Goal: Task Accomplishment & Management: Complete application form

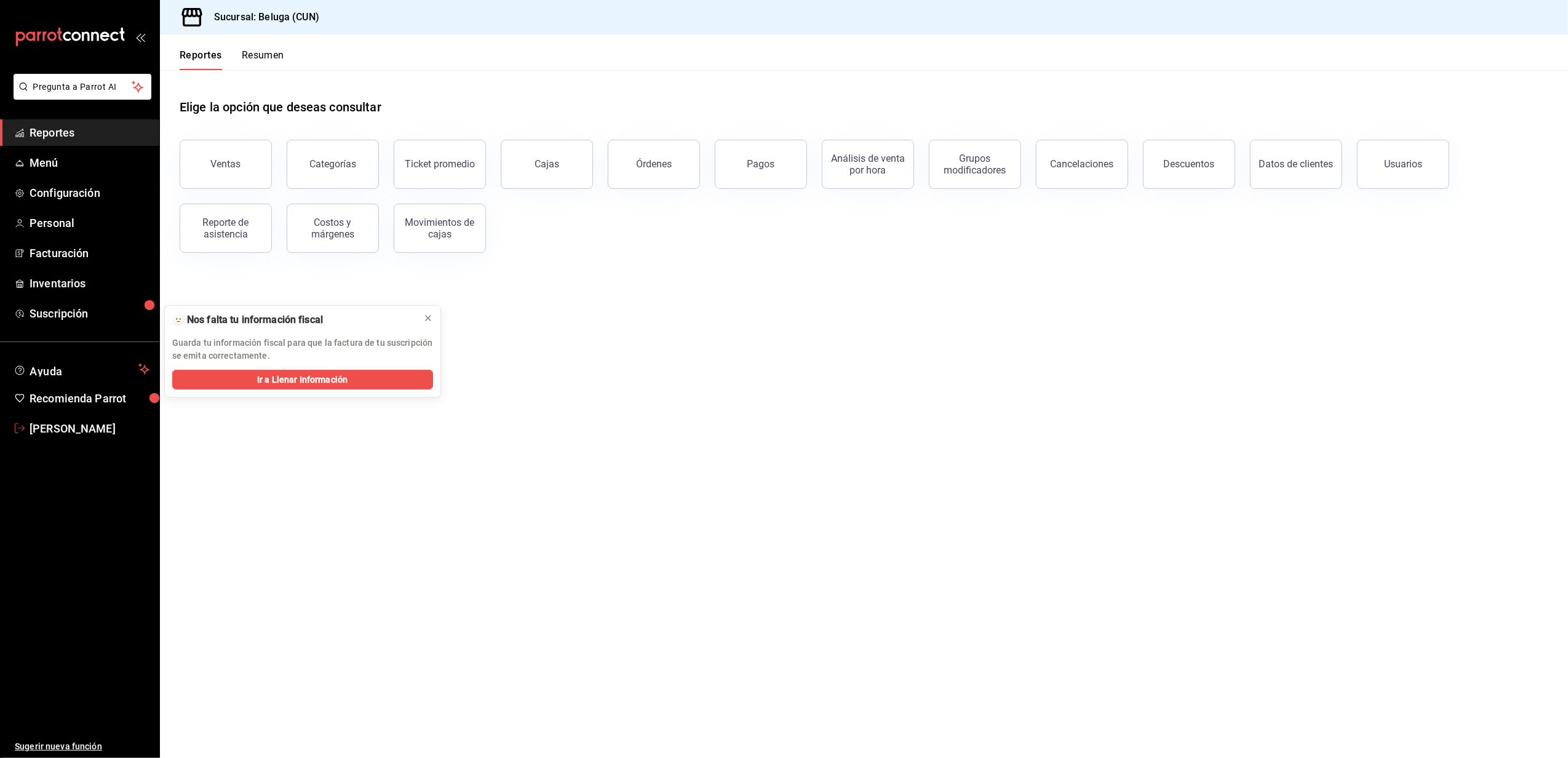
click at [65, 423] on span "[PERSON_NAME]" at bounding box center [89, 428] width 120 height 17
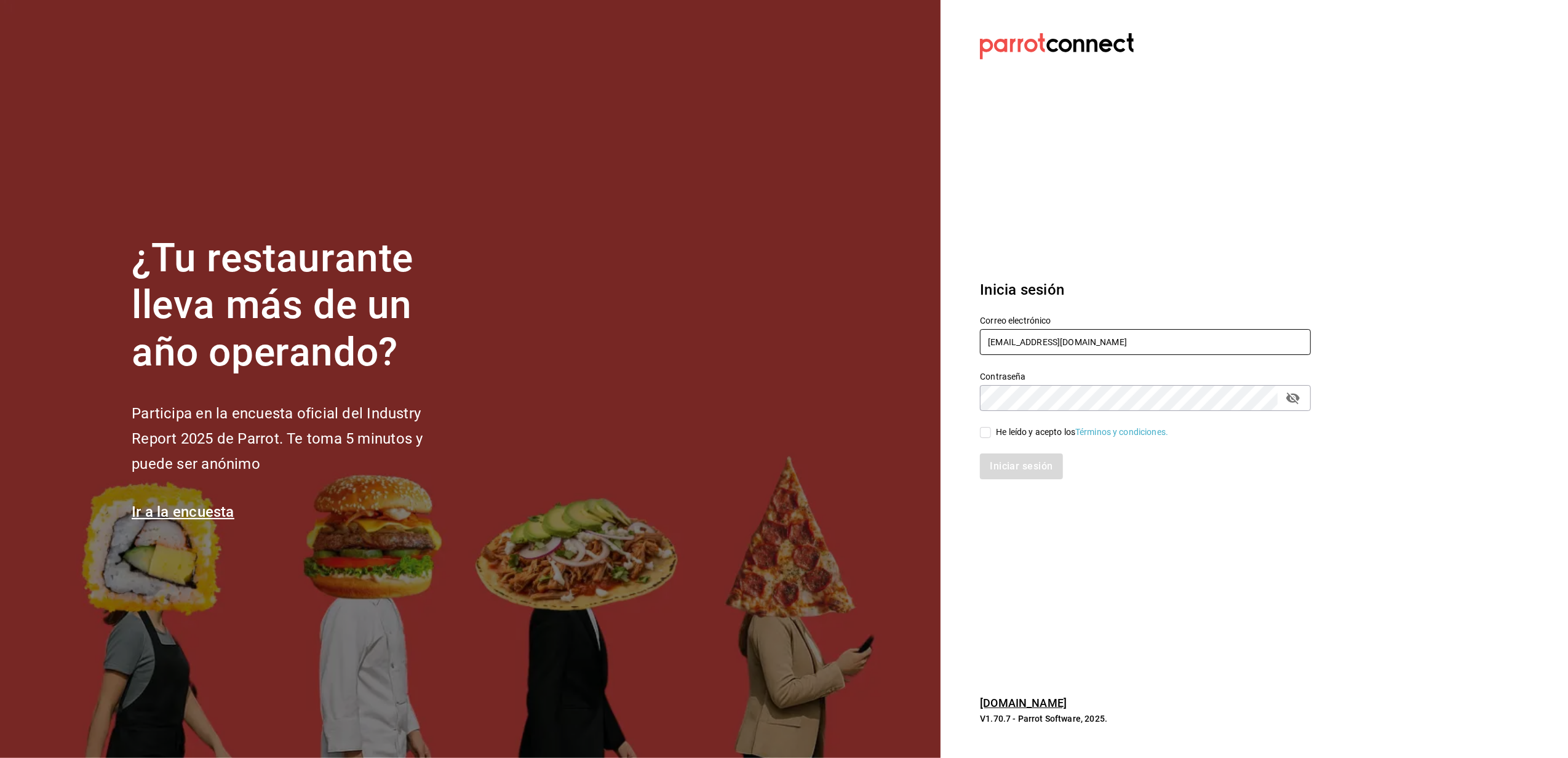
click at [1096, 339] on input "yelo_shout@hotmail.com" at bounding box center [1146, 342] width 331 height 26
type input "belugacancun2@outlook.com"
click at [990, 439] on div "Iniciar sesión" at bounding box center [1138, 459] width 346 height 40
click at [988, 434] on input "He leído y acepto los Términos y condiciones." at bounding box center [986, 432] width 11 height 11
checkbox input "true"
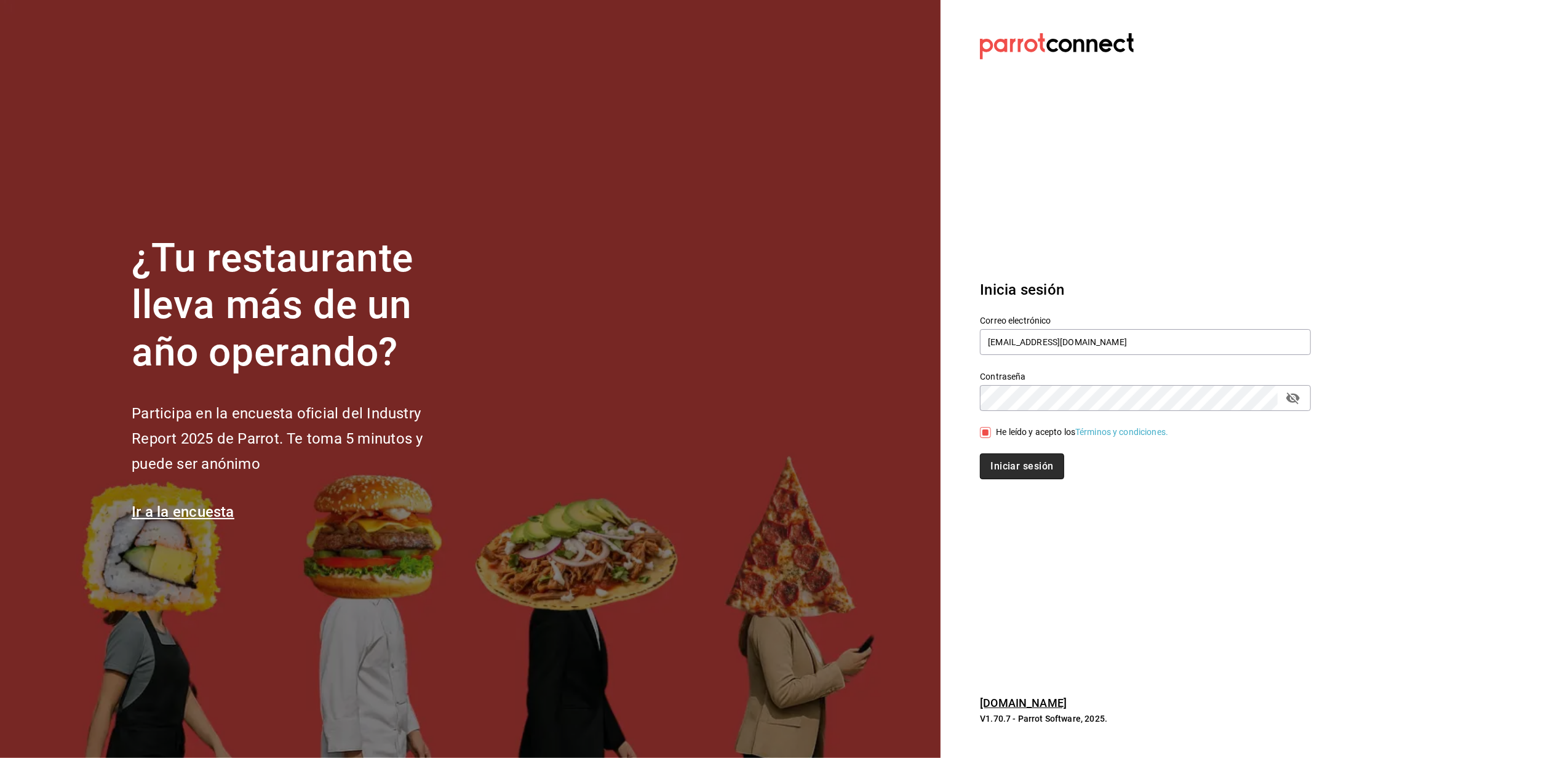
click at [1019, 466] on button "Iniciar sesión" at bounding box center [1022, 467] width 84 height 26
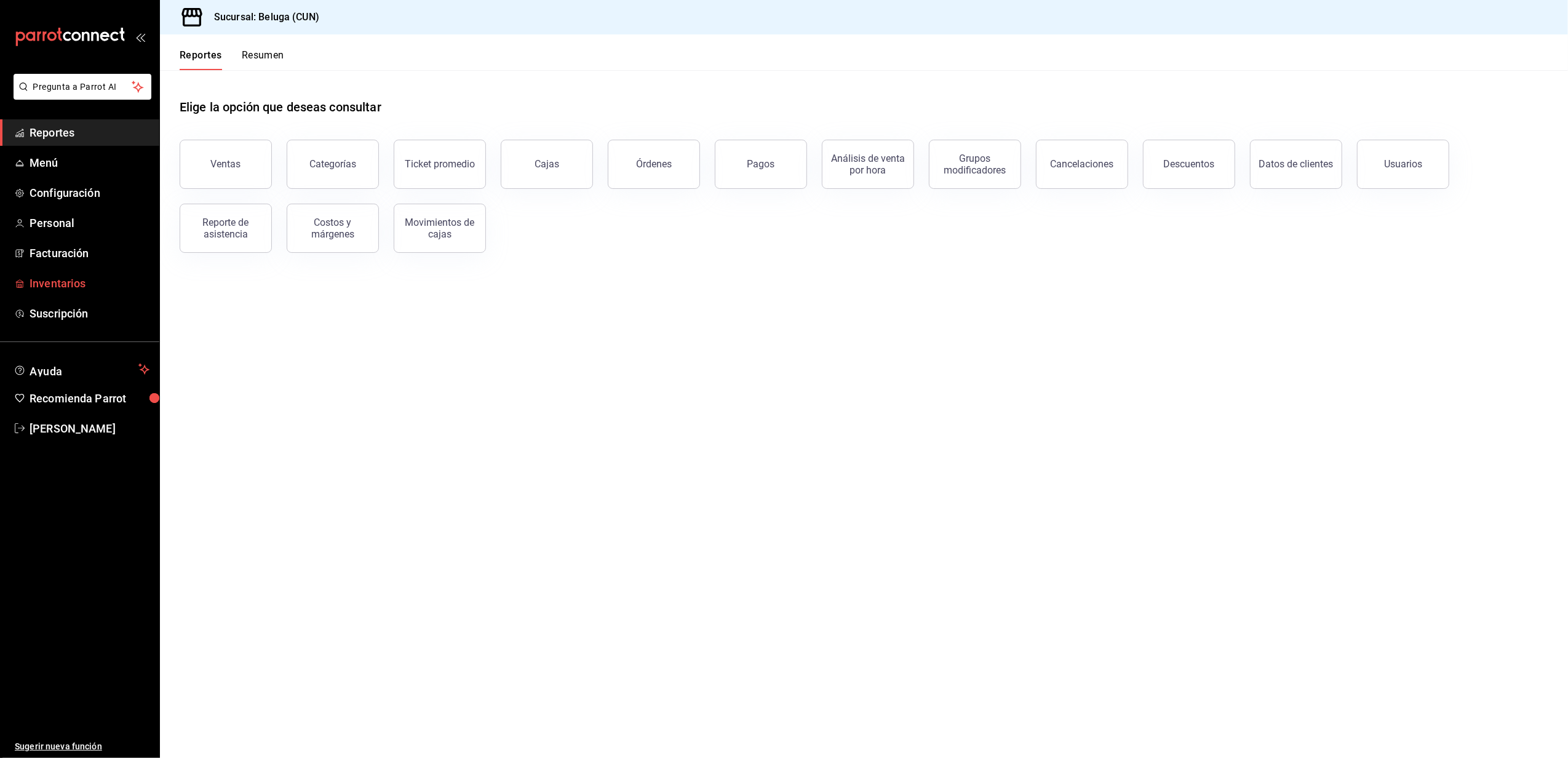
click at [69, 290] on span "Inventarios" at bounding box center [89, 283] width 120 height 17
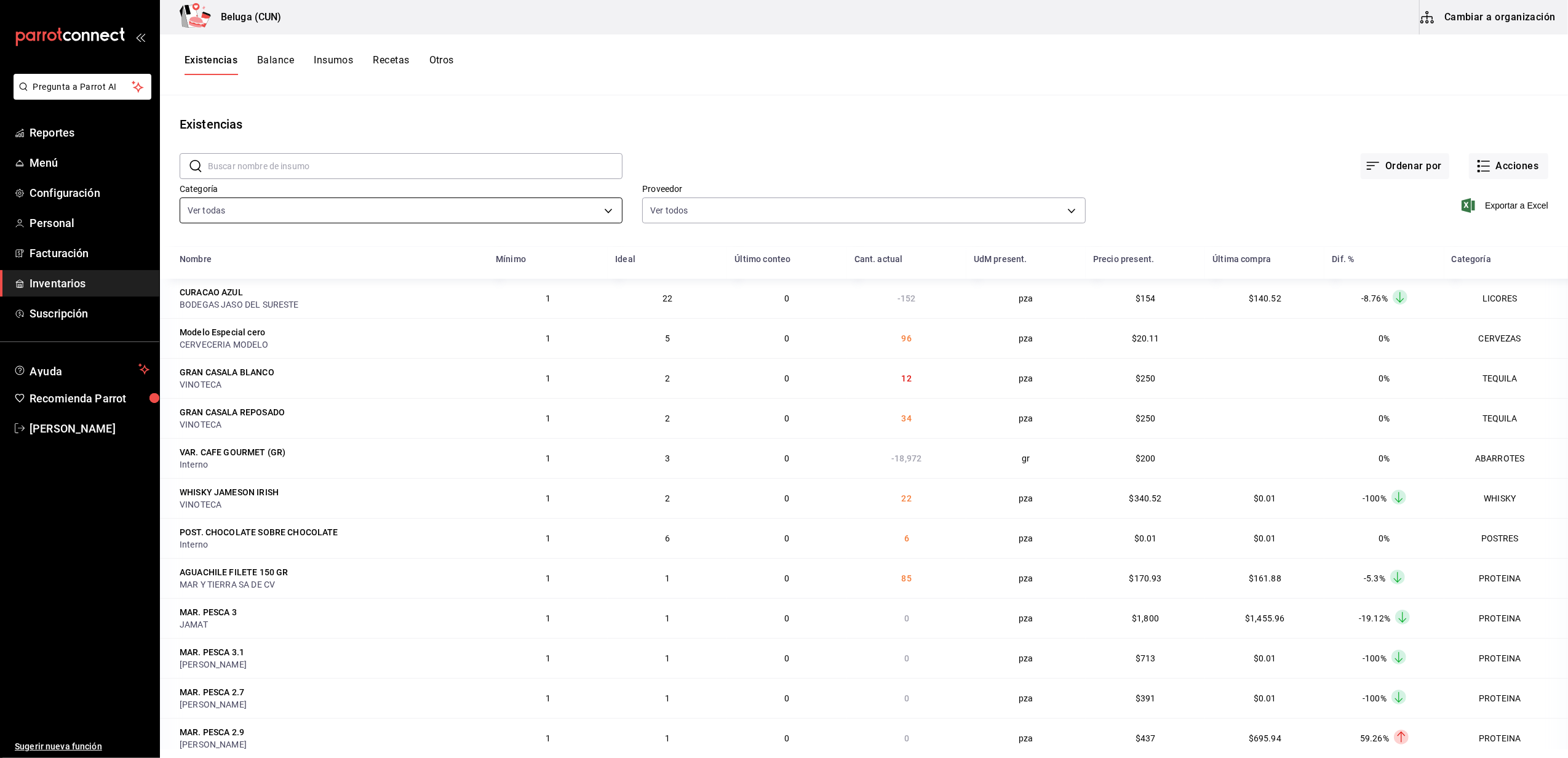
click at [604, 203] on body "Pregunta a Parrot AI Reportes Menú Configuración Personal Facturación Inventari…" at bounding box center [784, 375] width 1568 height 749
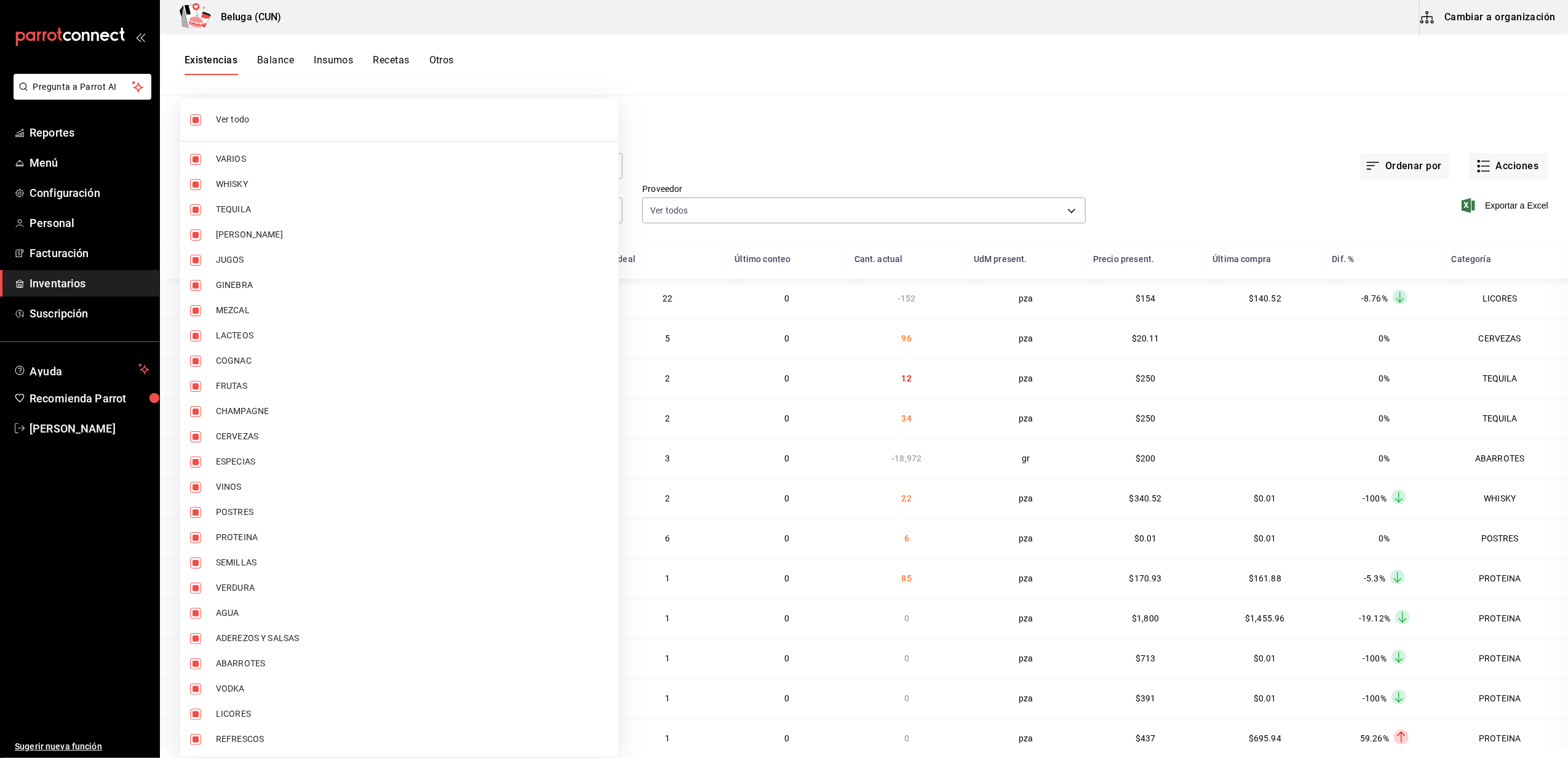
click at [198, 124] on input "checkbox" at bounding box center [196, 120] width 11 height 11
checkbox input "false"
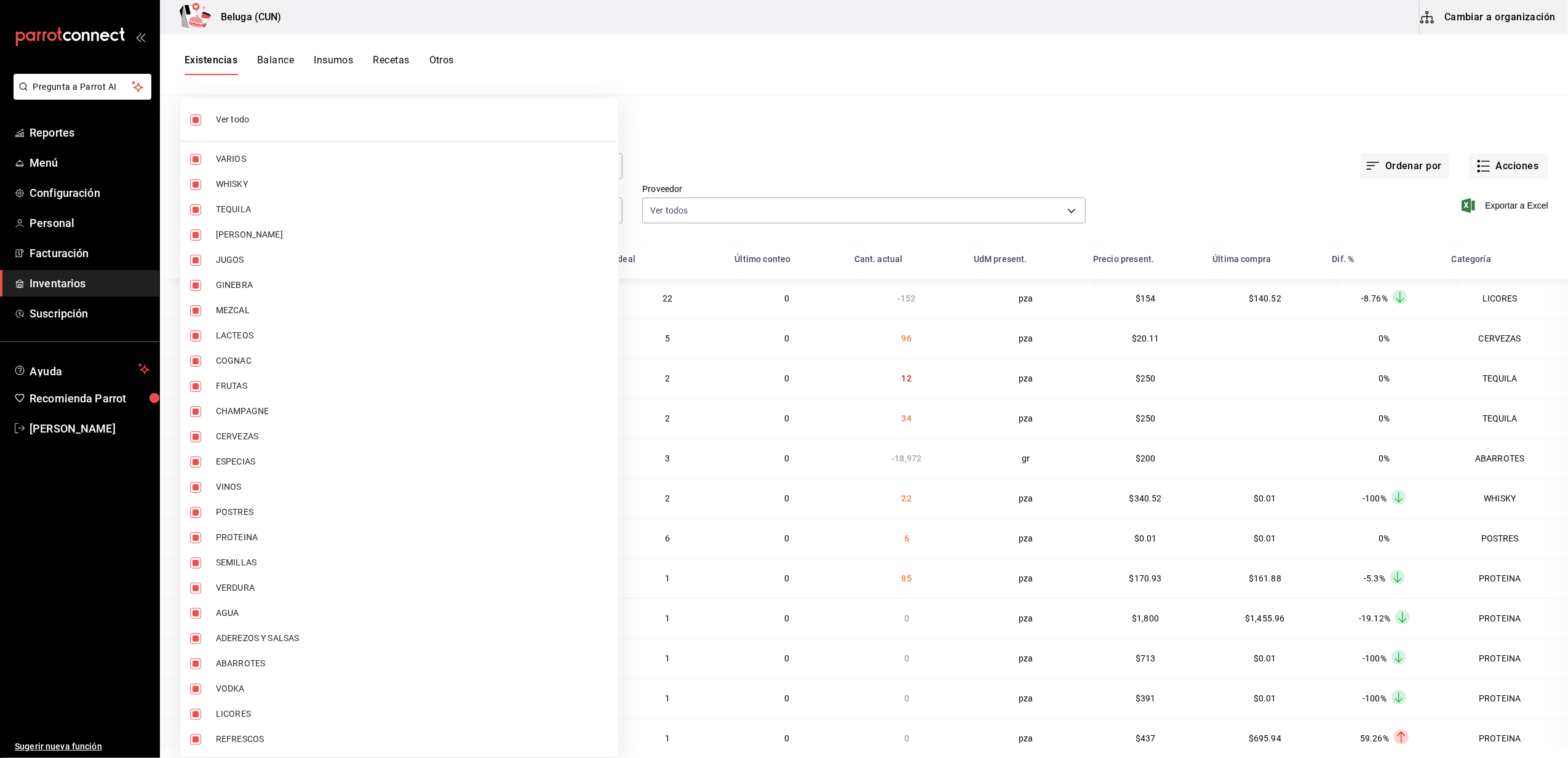
checkbox input "false"
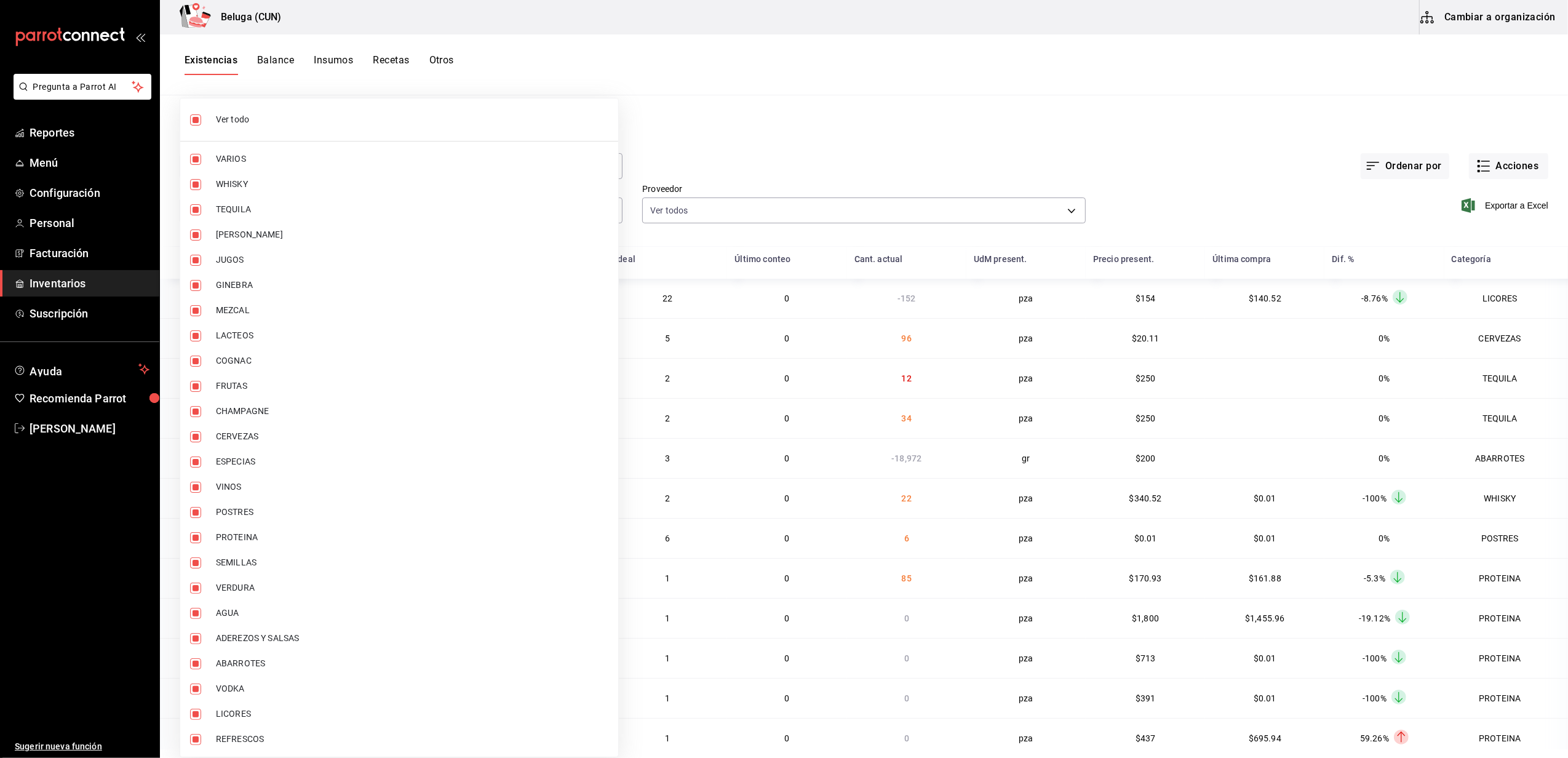
checkbox input "false"
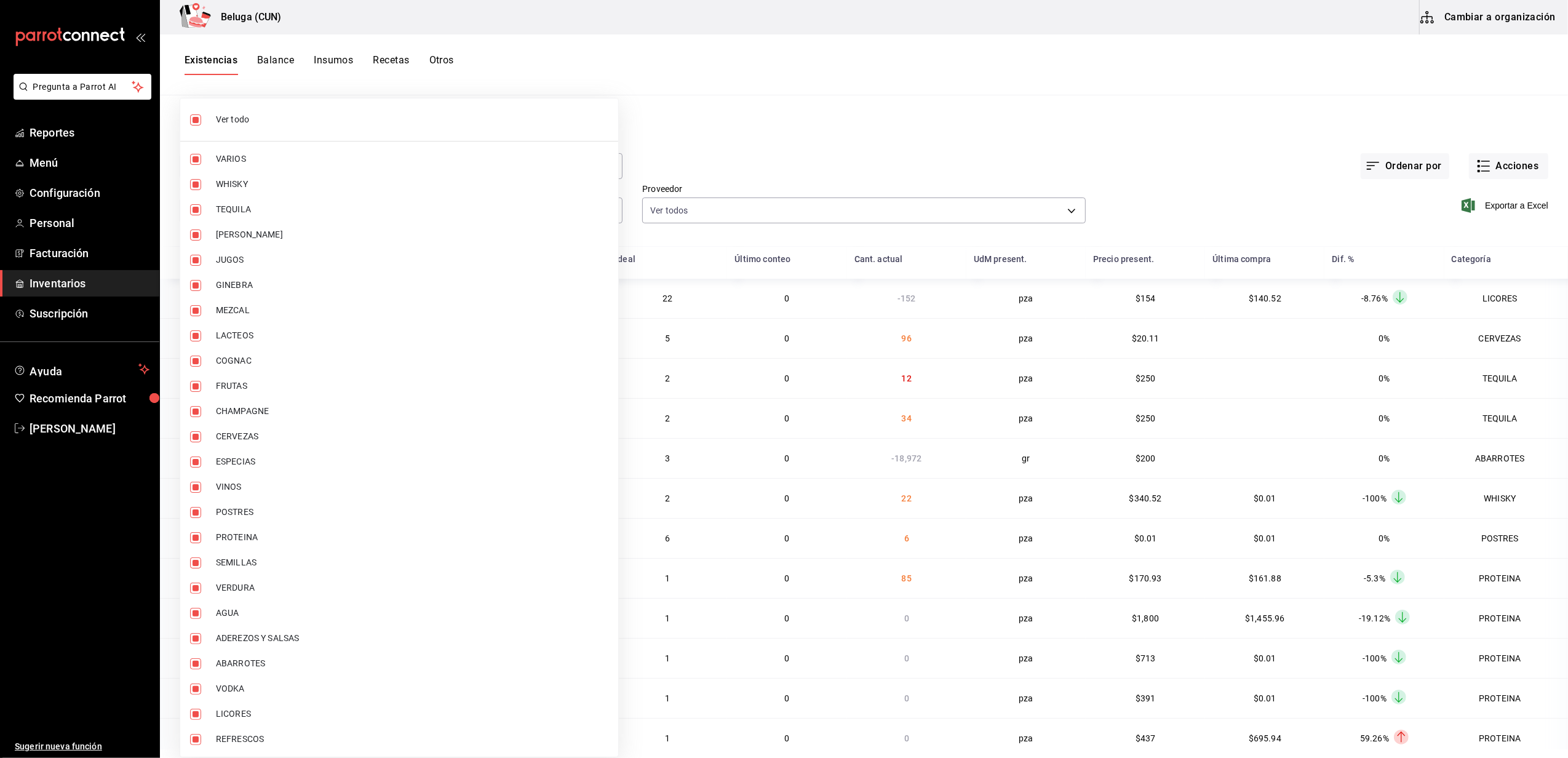
checkbox input "false"
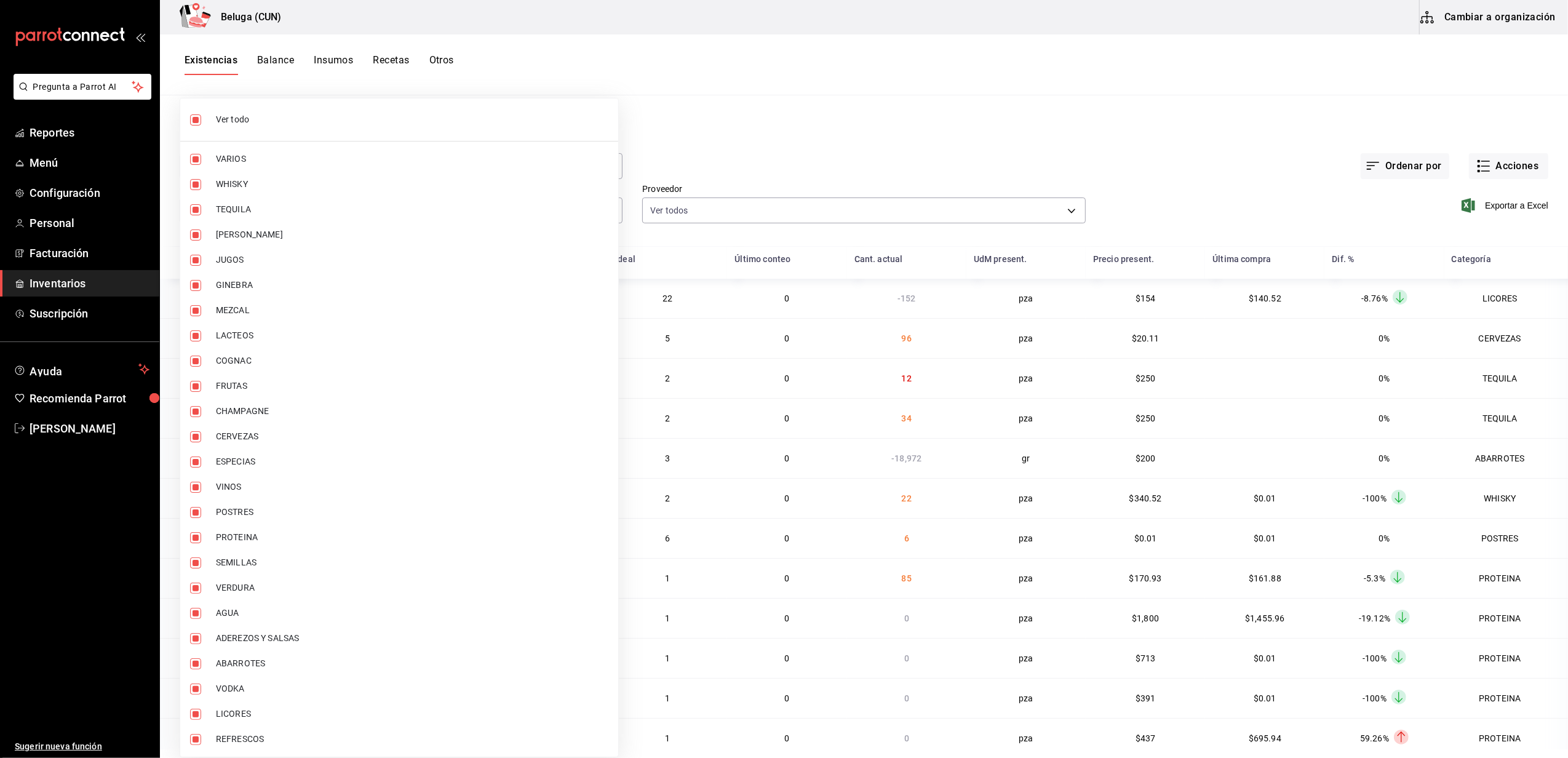
checkbox input "false"
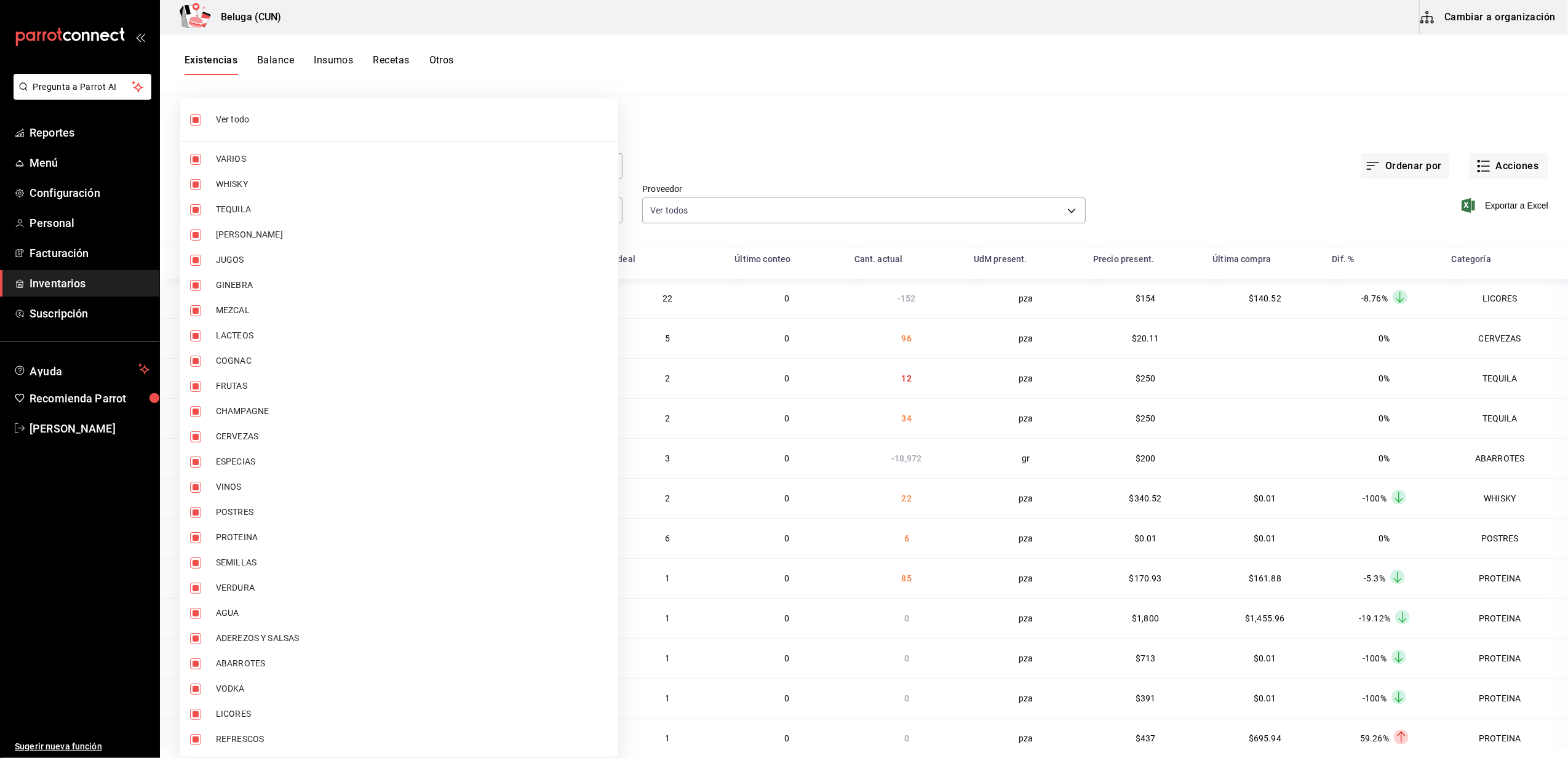
checkbox input "false"
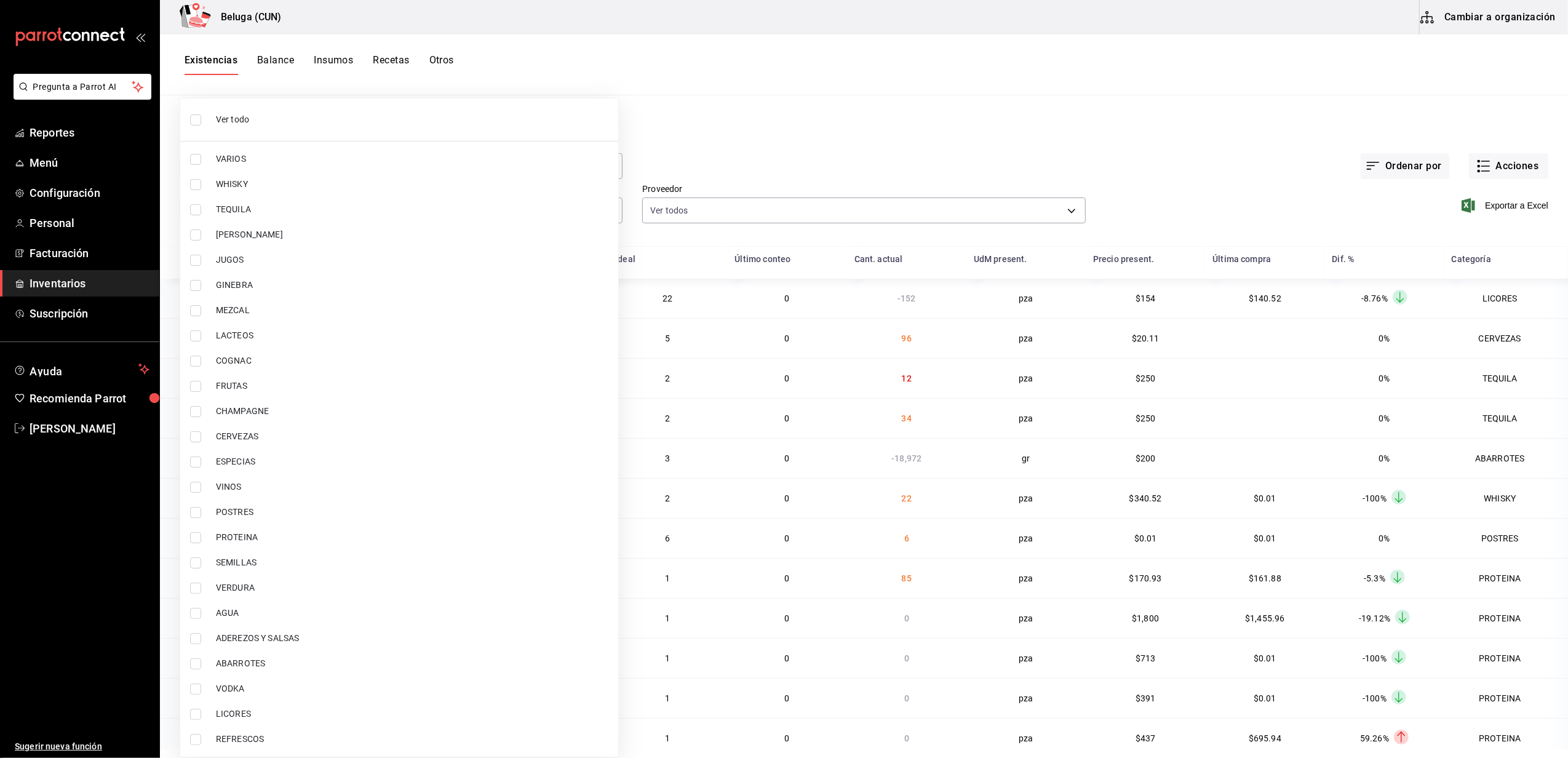
click at [199, 534] on input "checkbox" at bounding box center [196, 538] width 11 height 11
checkbox input "true"
type input "49acfc3a-e67d-4012-8994-cdceb58e19f0"
click at [203, 516] on label at bounding box center [198, 513] width 16 height 11
click at [201, 516] on input "checkbox" at bounding box center [196, 513] width 11 height 11
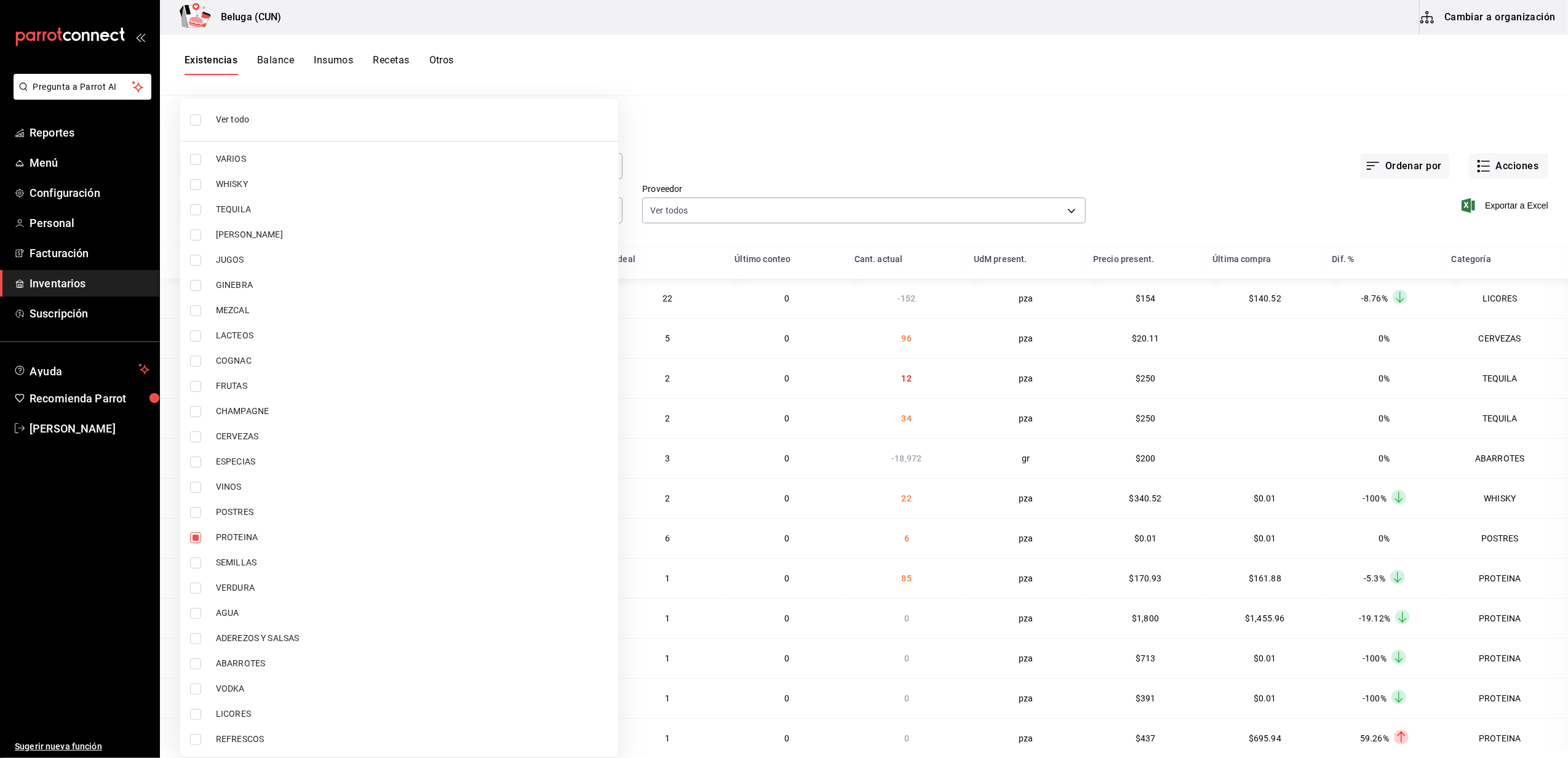
checkbox input "false"
type input "49acfc3a-e67d-4012-8994-cdceb58e19f0"
click at [192, 513] on input "checkbox" at bounding box center [196, 513] width 11 height 11
checkbox input "true"
type input "49acfc3a-e67d-4012-8994-cdceb58e19f0,43c9e2b0-4afa-46e8-9575-d8271eaf3d25"
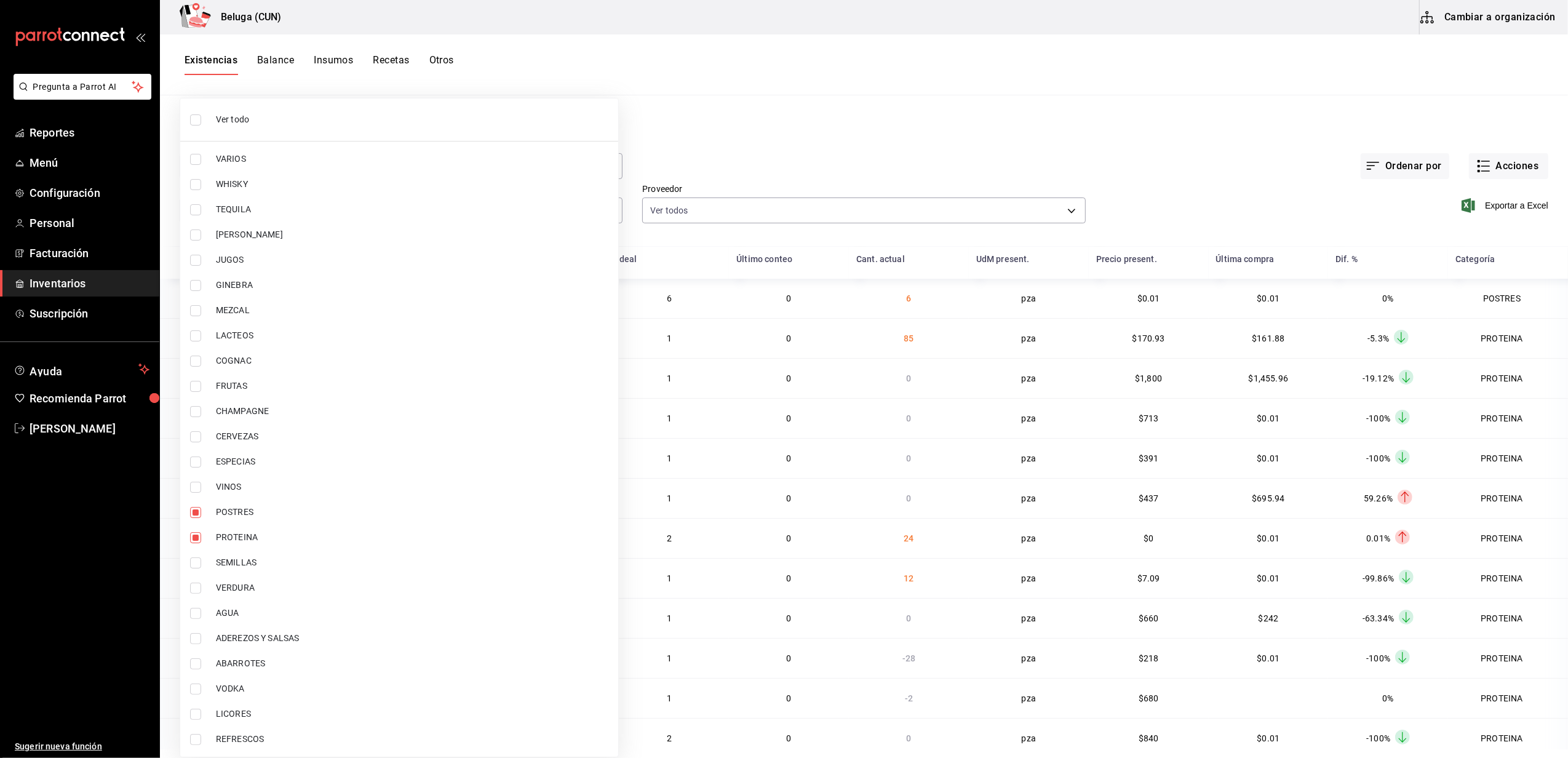
click at [771, 119] on div at bounding box center [784, 379] width 1568 height 758
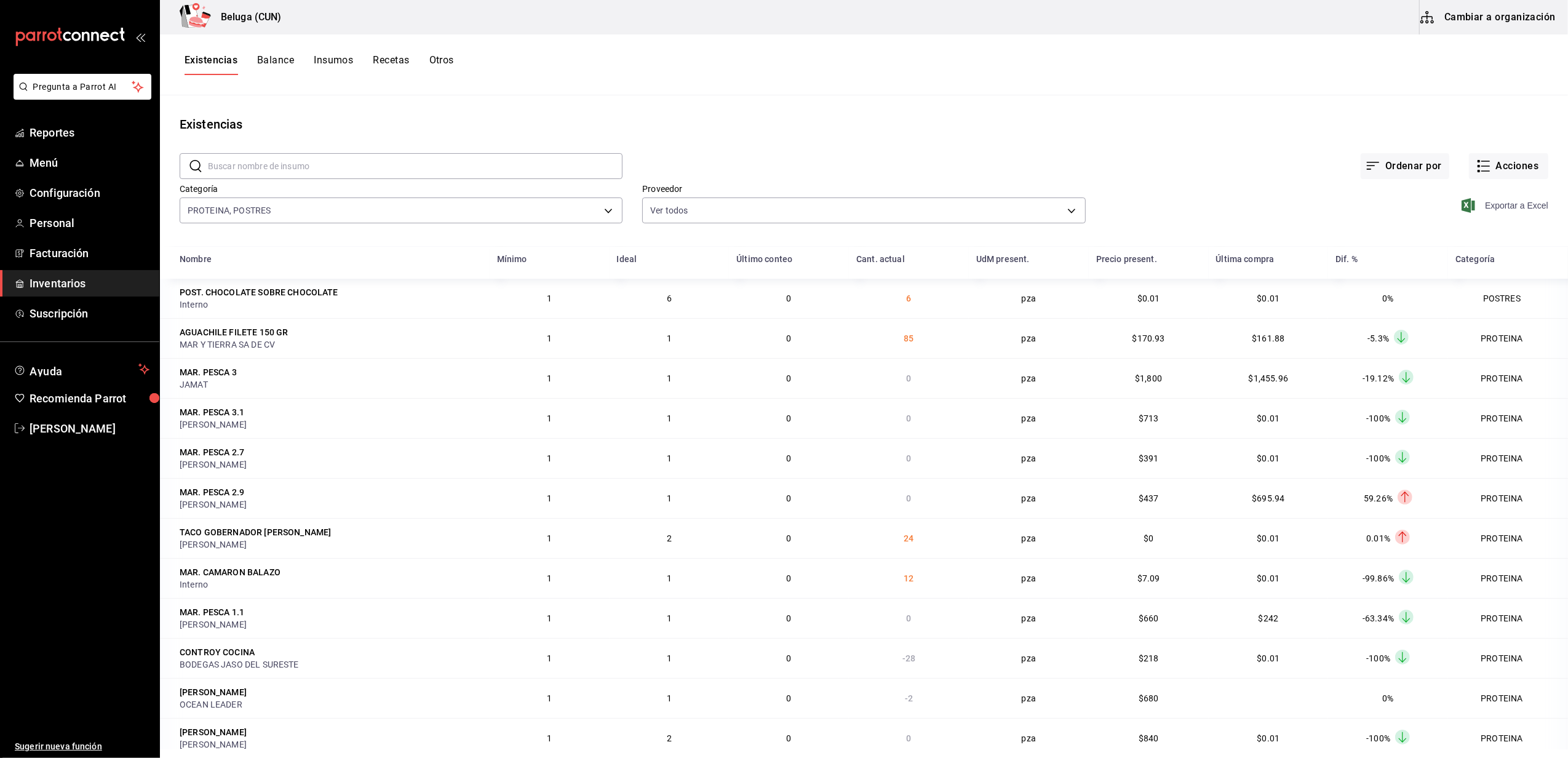
click at [1482, 210] on span "Exportar a Excel" at bounding box center [1506, 206] width 84 height 15
click at [832, 109] on main "Existencias ​ ​ Ordenar por Acciones Categoría PROTEINA, POSTRES 49acfc3a-e67d-…" at bounding box center [864, 422] width 1408 height 654
click at [830, 109] on main "Existencias ​ ​ Ordenar por Acciones Categoría PROTEINA, POSTRES 49acfc3a-e67d-…" at bounding box center [864, 422] width 1408 height 654
click at [1500, 165] on button "Acciones" at bounding box center [1509, 167] width 80 height 26
click at [1473, 227] on span "Compra" at bounding box center [1497, 232] width 103 height 13
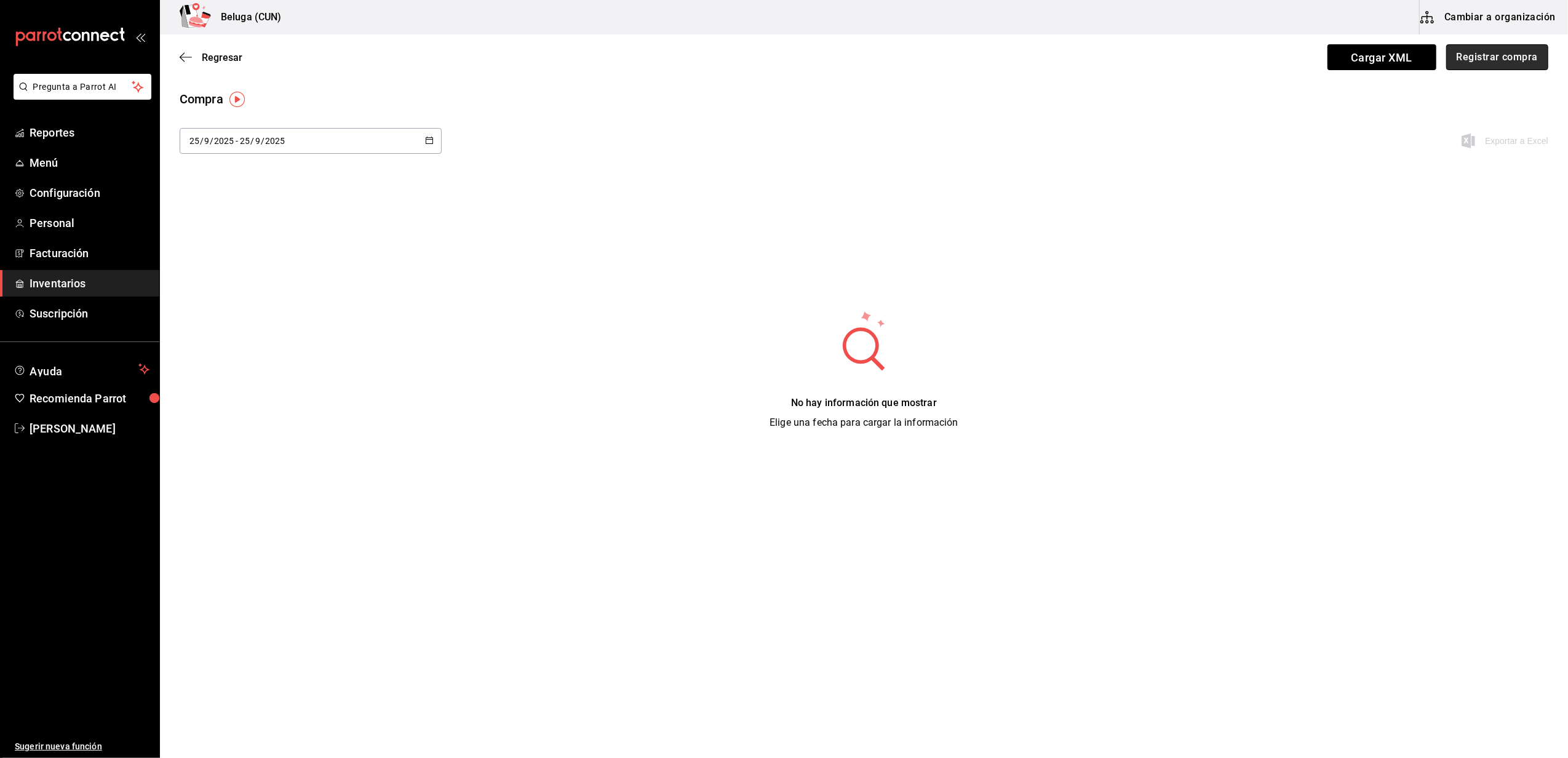
click at [1482, 65] on button "Registrar compra" at bounding box center [1497, 57] width 102 height 26
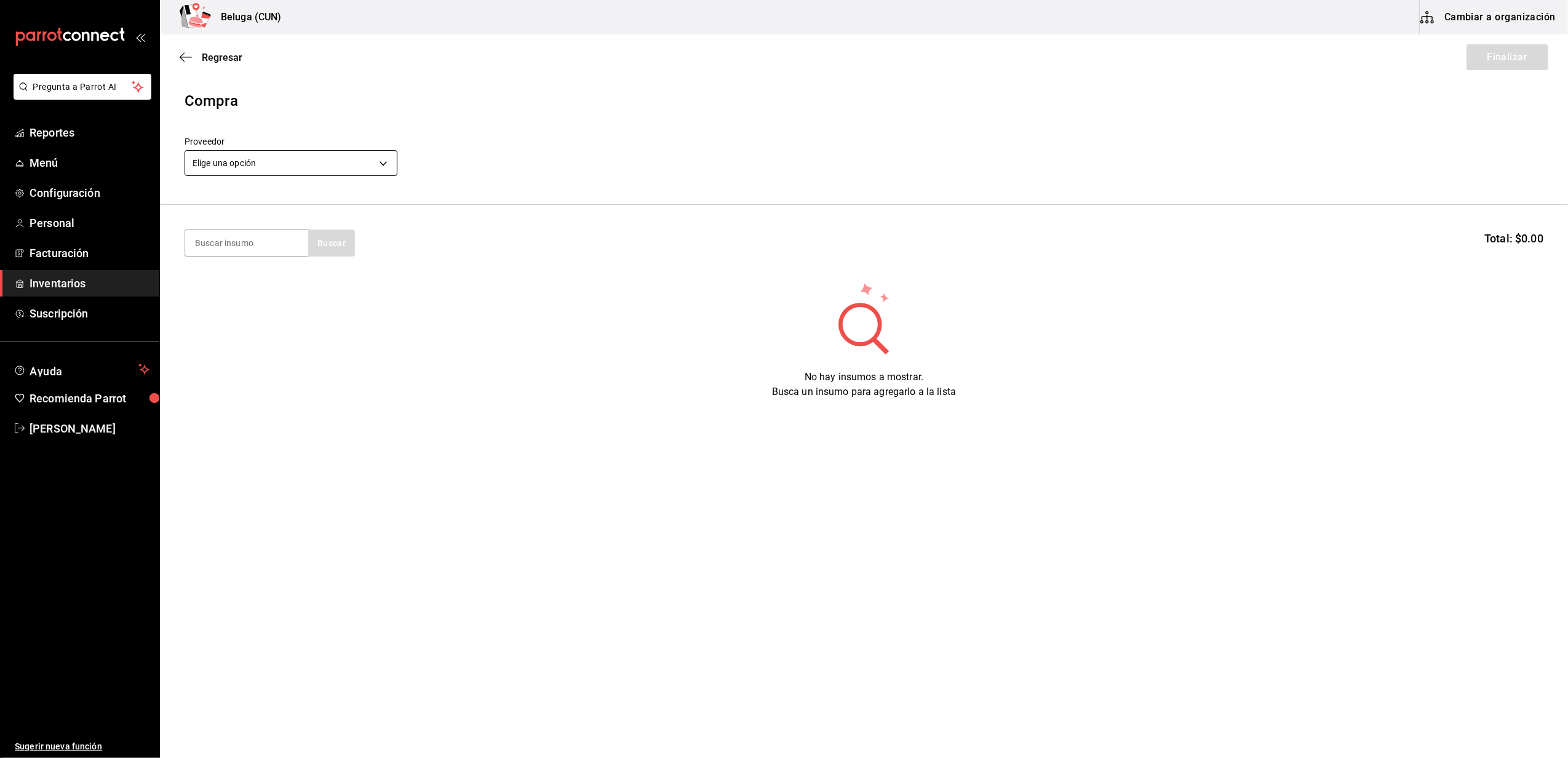
click at [383, 158] on body "Pregunta a Parrot AI Reportes Menú Configuración Personal Facturación Inventari…" at bounding box center [784, 344] width 1568 height 688
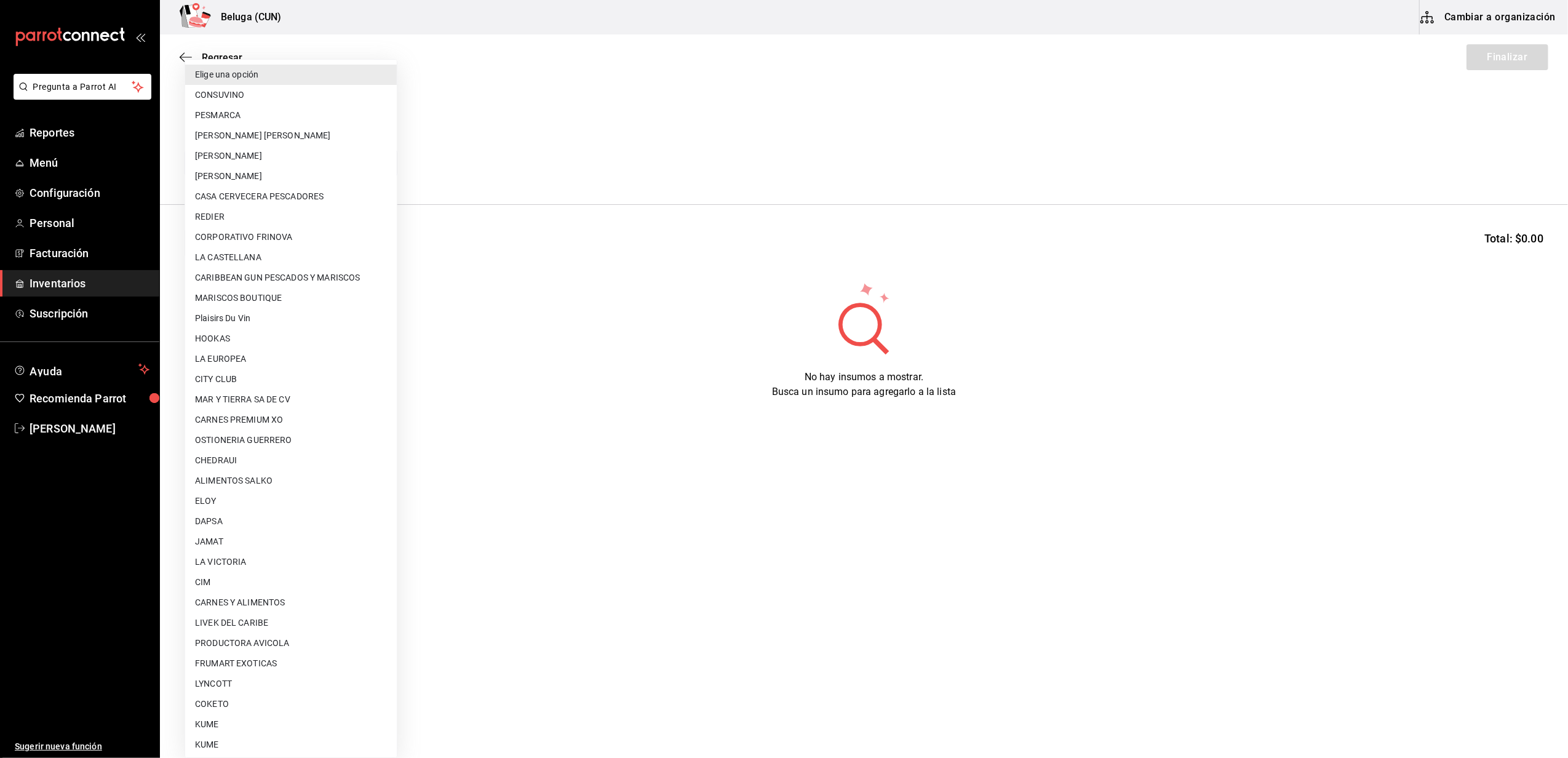
scroll to position [409, 0]
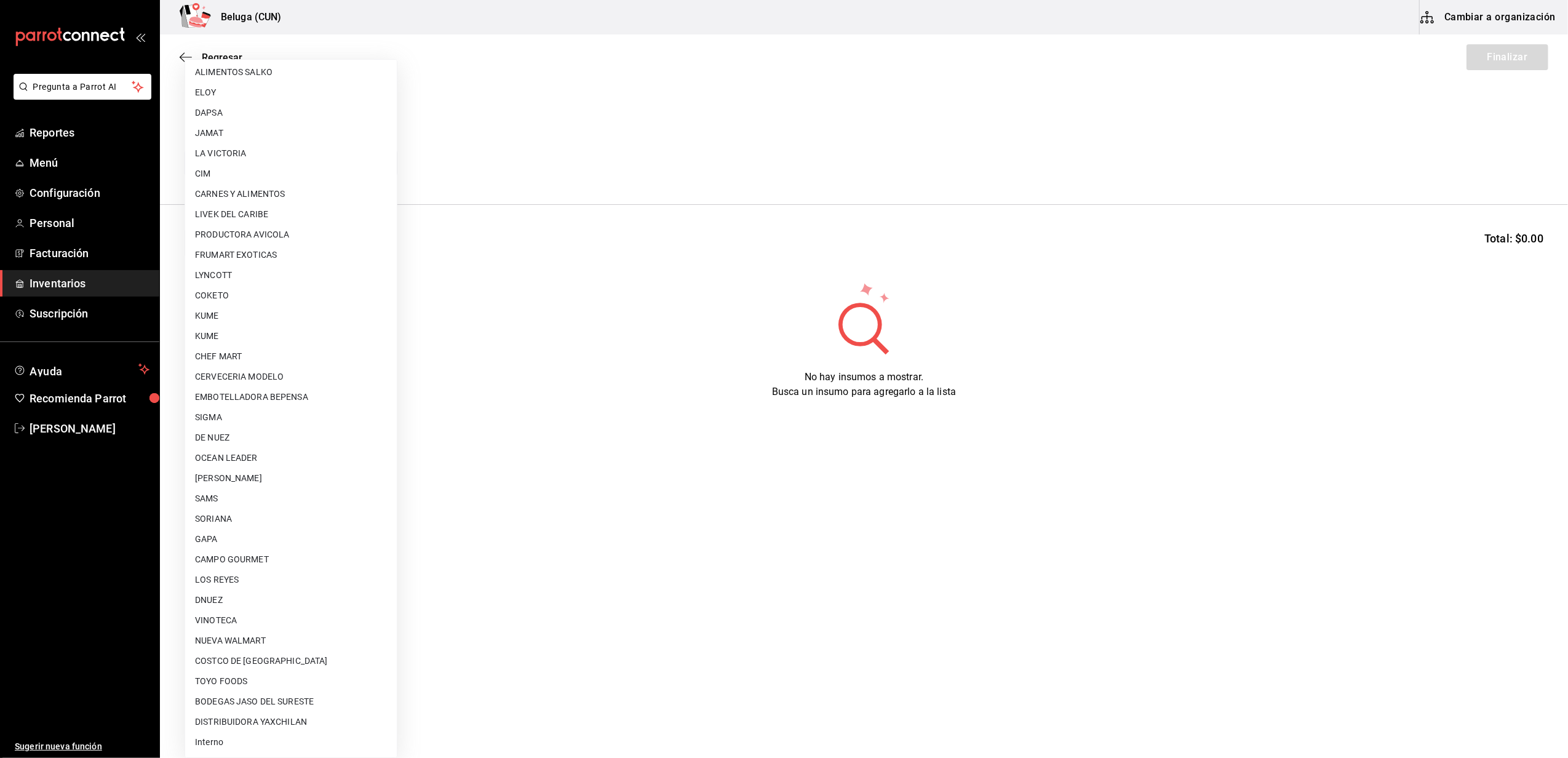
drag, startPoint x: 203, startPoint y: 744, endPoint x: 206, endPoint y: 736, distance: 8.5
click at [204, 744] on li "Interno" at bounding box center [291, 742] width 212 height 21
type input "cf097a6b-1652-49c1-8634-faa24daf0fdd"
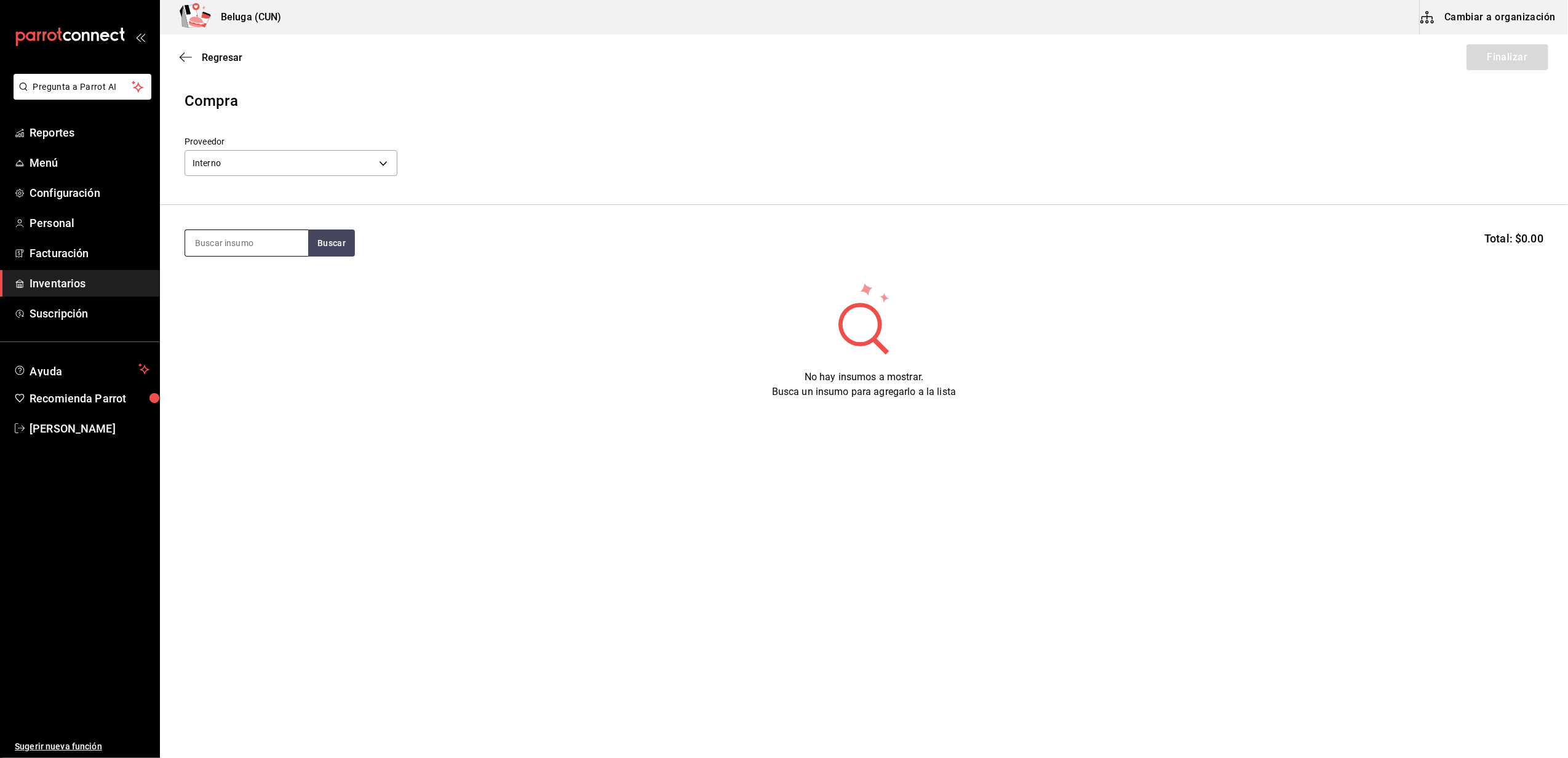
click at [278, 240] on input at bounding box center [247, 243] width 123 height 26
type input "donas"
click at [268, 280] on div "POST. DONAS NUTELLA" at bounding box center [247, 286] width 103 height 30
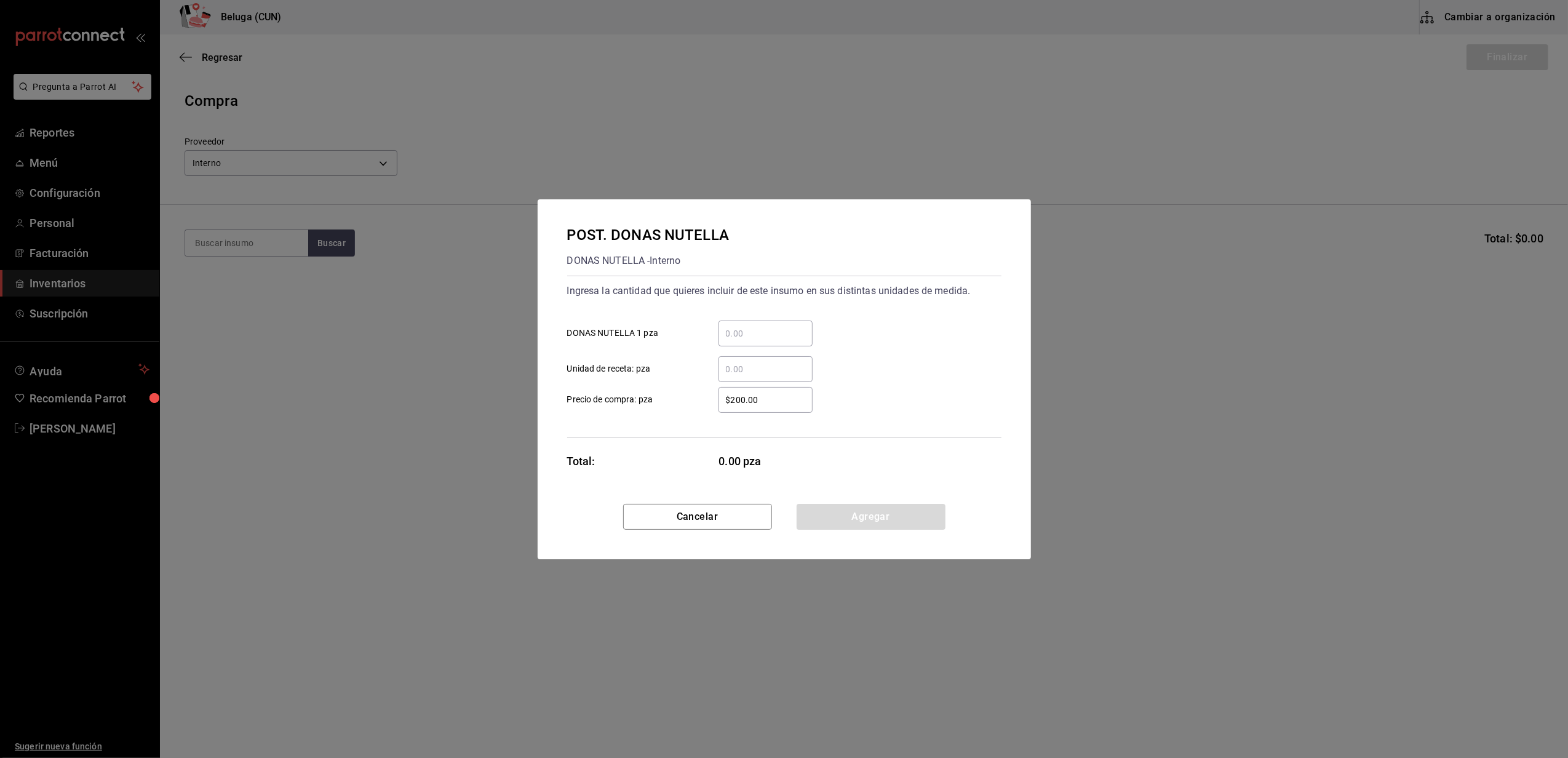
click at [775, 331] on input "​ DONAS NUTELLA 1 pza" at bounding box center [766, 334] width 94 height 15
type input "20"
click at [713, 429] on div "Ingresa la cantidad que quieres incluir de este insumo en sus distintas unidade…" at bounding box center [784, 357] width 434 height 162
drag, startPoint x: 764, startPoint y: 400, endPoint x: 650, endPoint y: 414, distance: 114.9
click at [650, 414] on div "Ingresa la cantidad que quieres incluir de este insumo en sus distintas unidade…" at bounding box center [784, 357] width 434 height 162
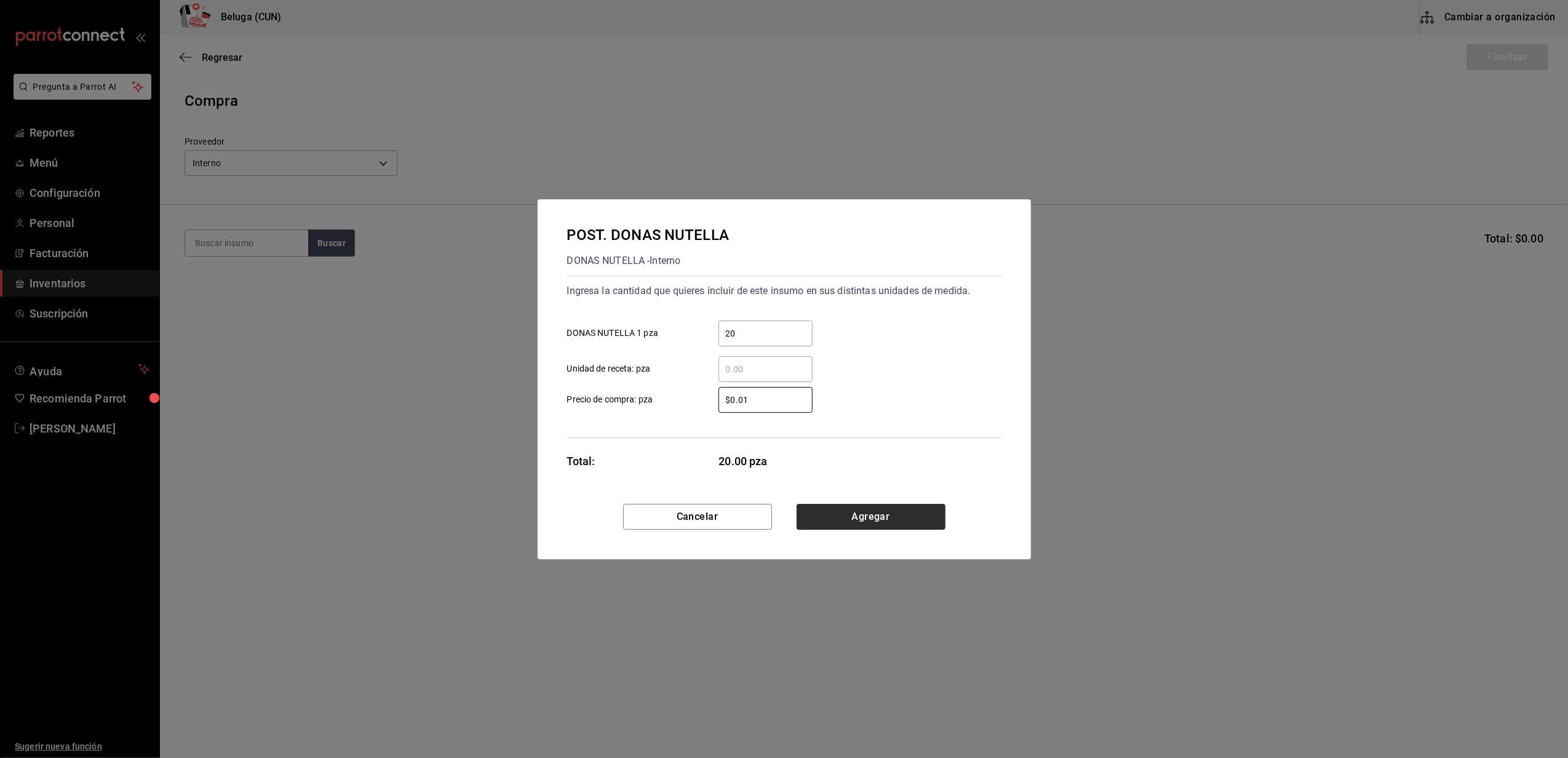
type input "$0.01"
click at [858, 511] on button "Agregar" at bounding box center [872, 517] width 149 height 26
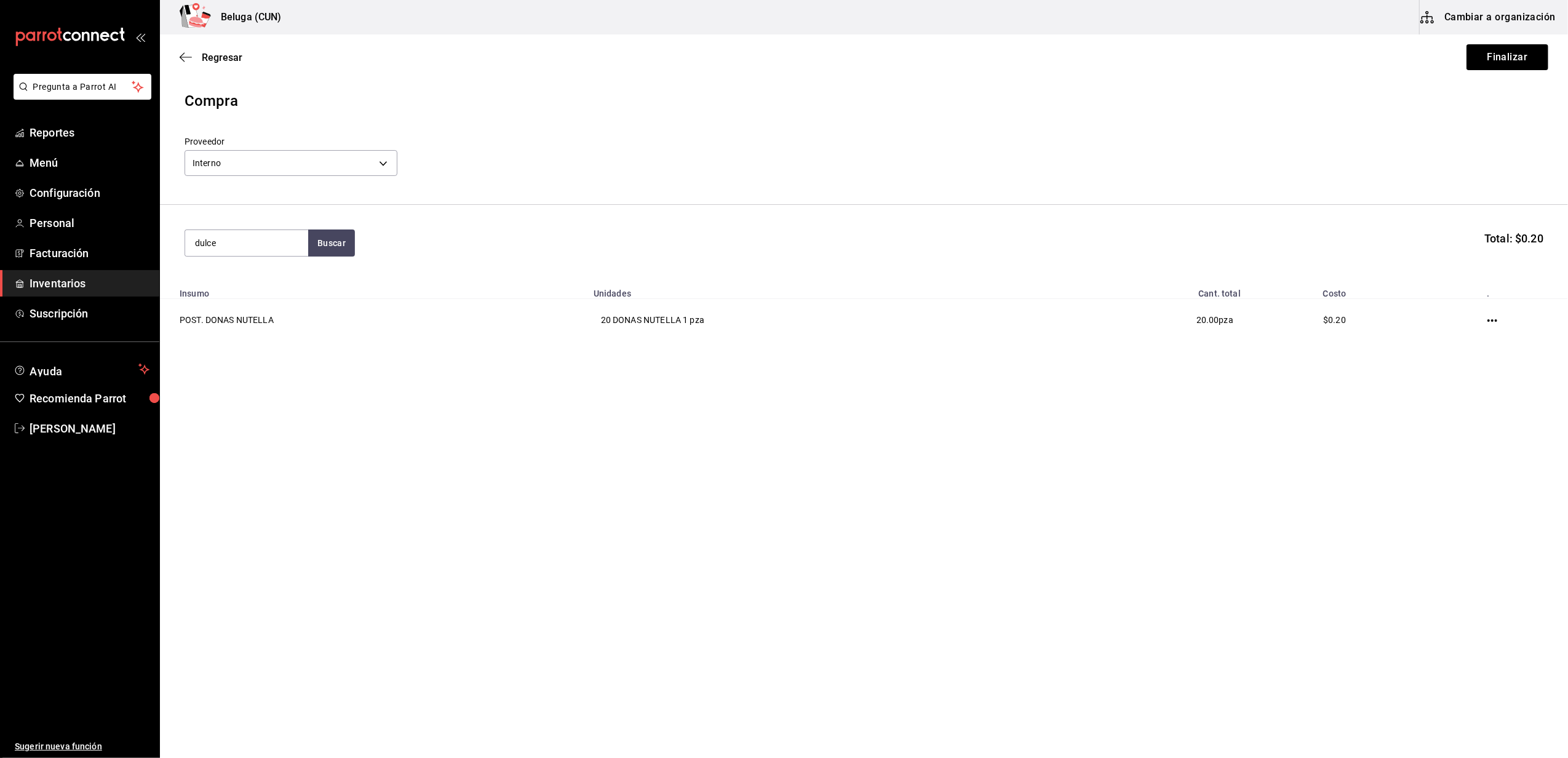
type input "dulce"
click at [237, 288] on div "POST. DULCE DE LECHE" at bounding box center [247, 286] width 103 height 30
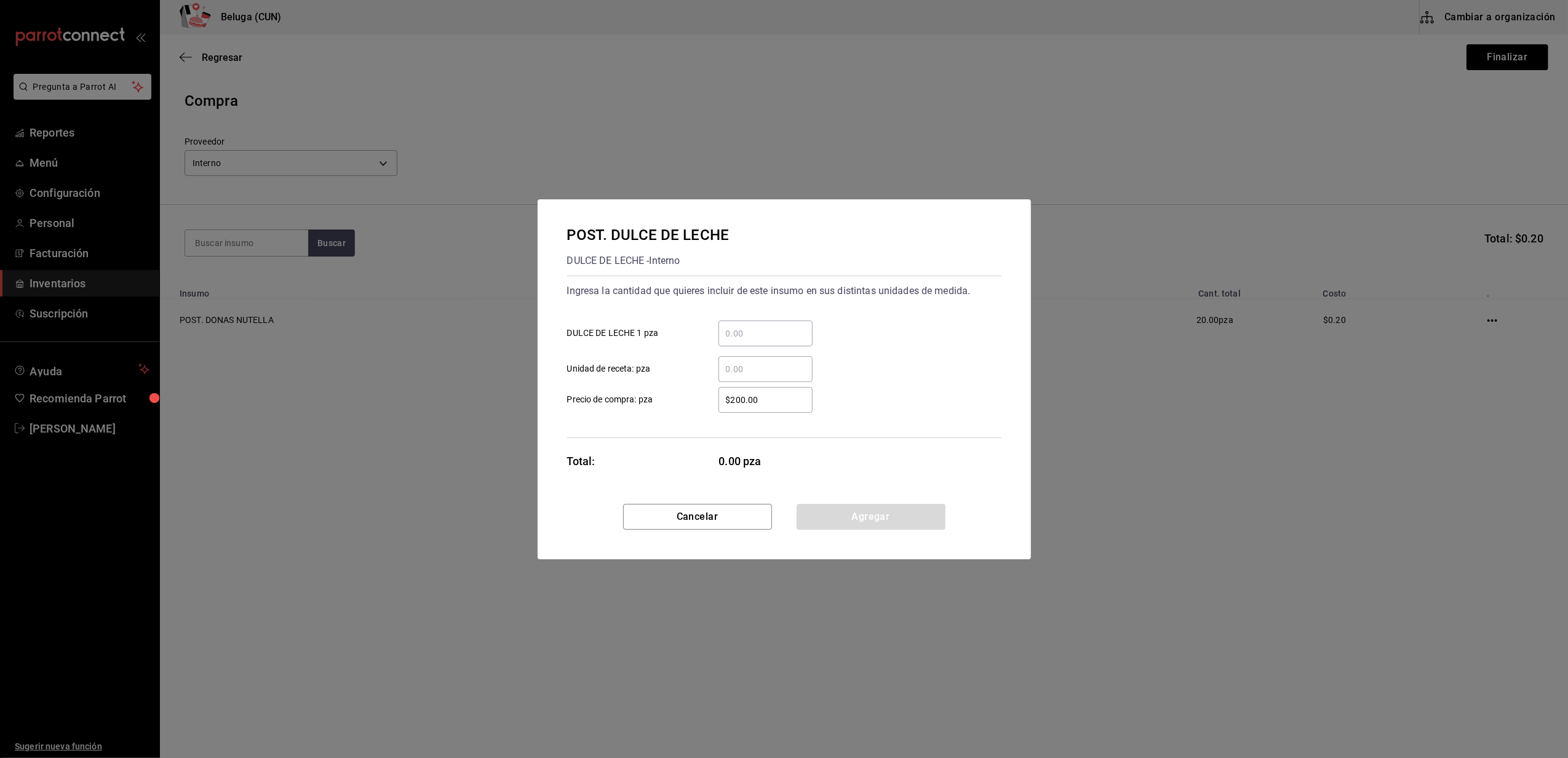
click at [771, 335] on input "​ DULCE DE LECHE 1 pza" at bounding box center [766, 334] width 94 height 15
type input "6"
click at [692, 369] on label "​ Unidad de receta: pza" at bounding box center [690, 369] width 245 height 26
click at [719, 369] on input "​ Unidad de receta: pza" at bounding box center [766, 369] width 94 height 15
drag, startPoint x: 762, startPoint y: 396, endPoint x: 639, endPoint y: 395, distance: 123.0
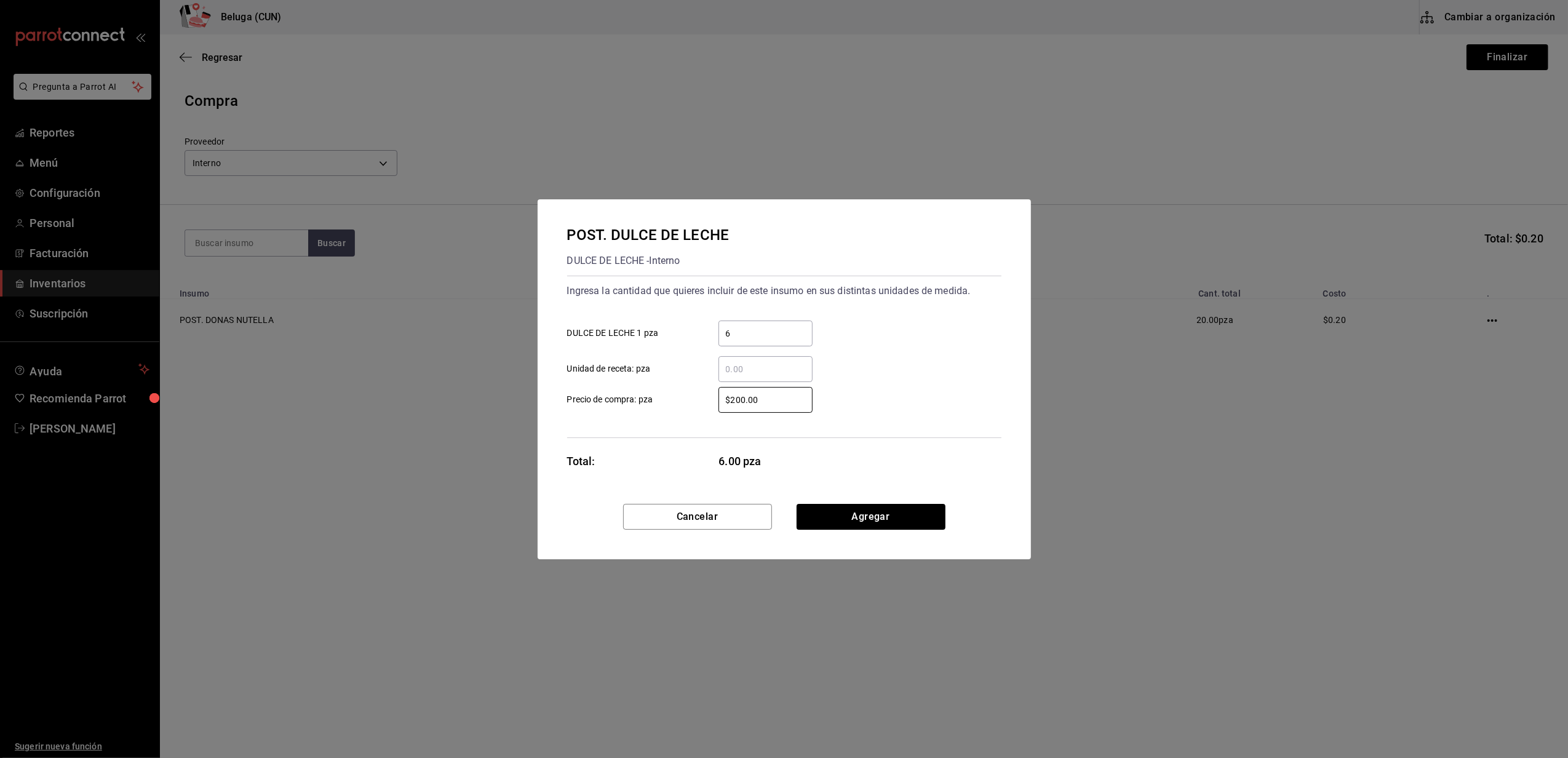
click at [640, 395] on label "$200.00 ​ Precio de compra: pza" at bounding box center [690, 400] width 245 height 26
type input "$0.01"
click at [905, 523] on button "Agregar" at bounding box center [872, 517] width 149 height 26
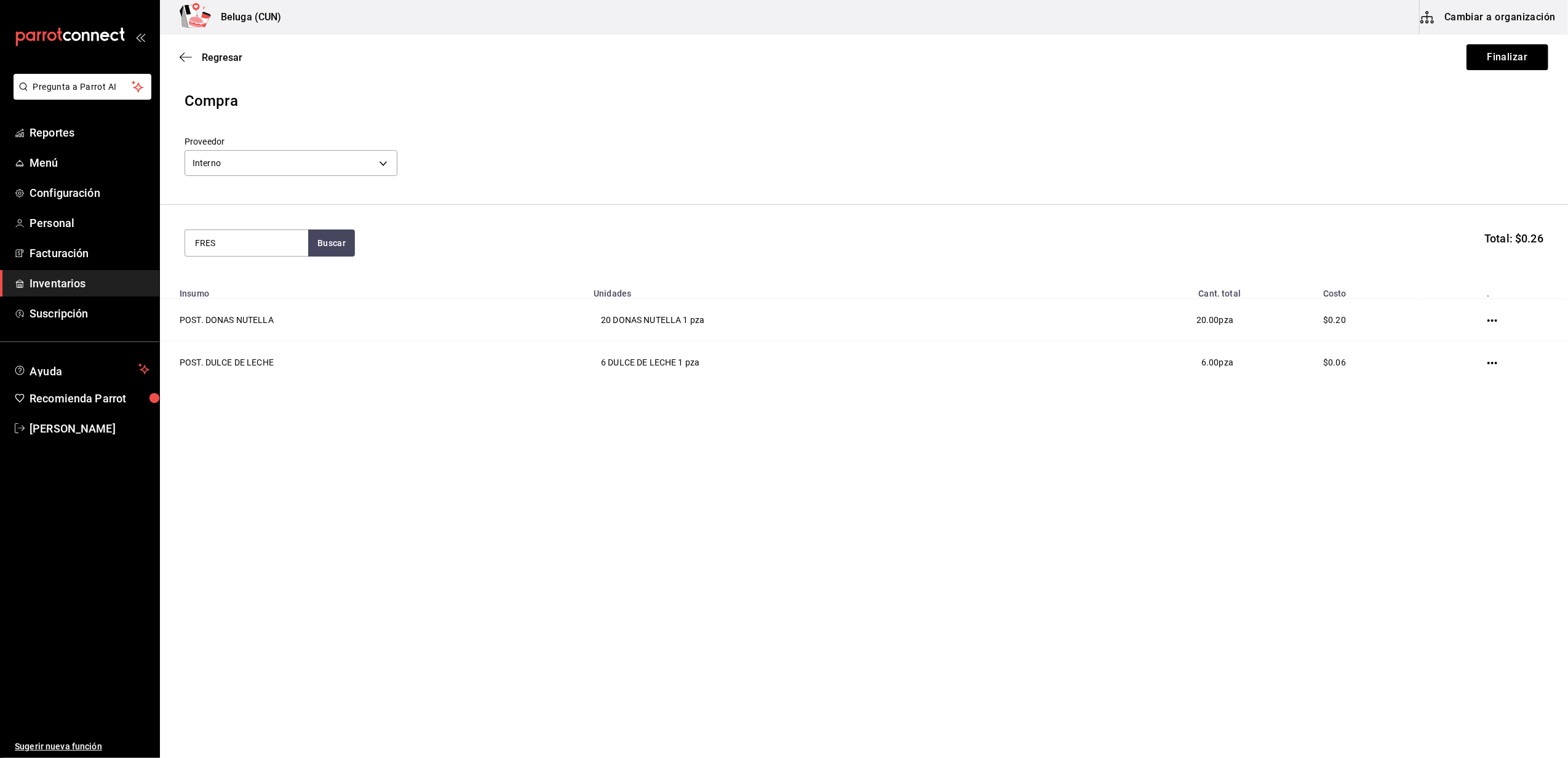
type input "FRES"
click at [272, 320] on div "FRESAS CON CREMA 300 GR - Interno" at bounding box center [247, 314] width 103 height 26
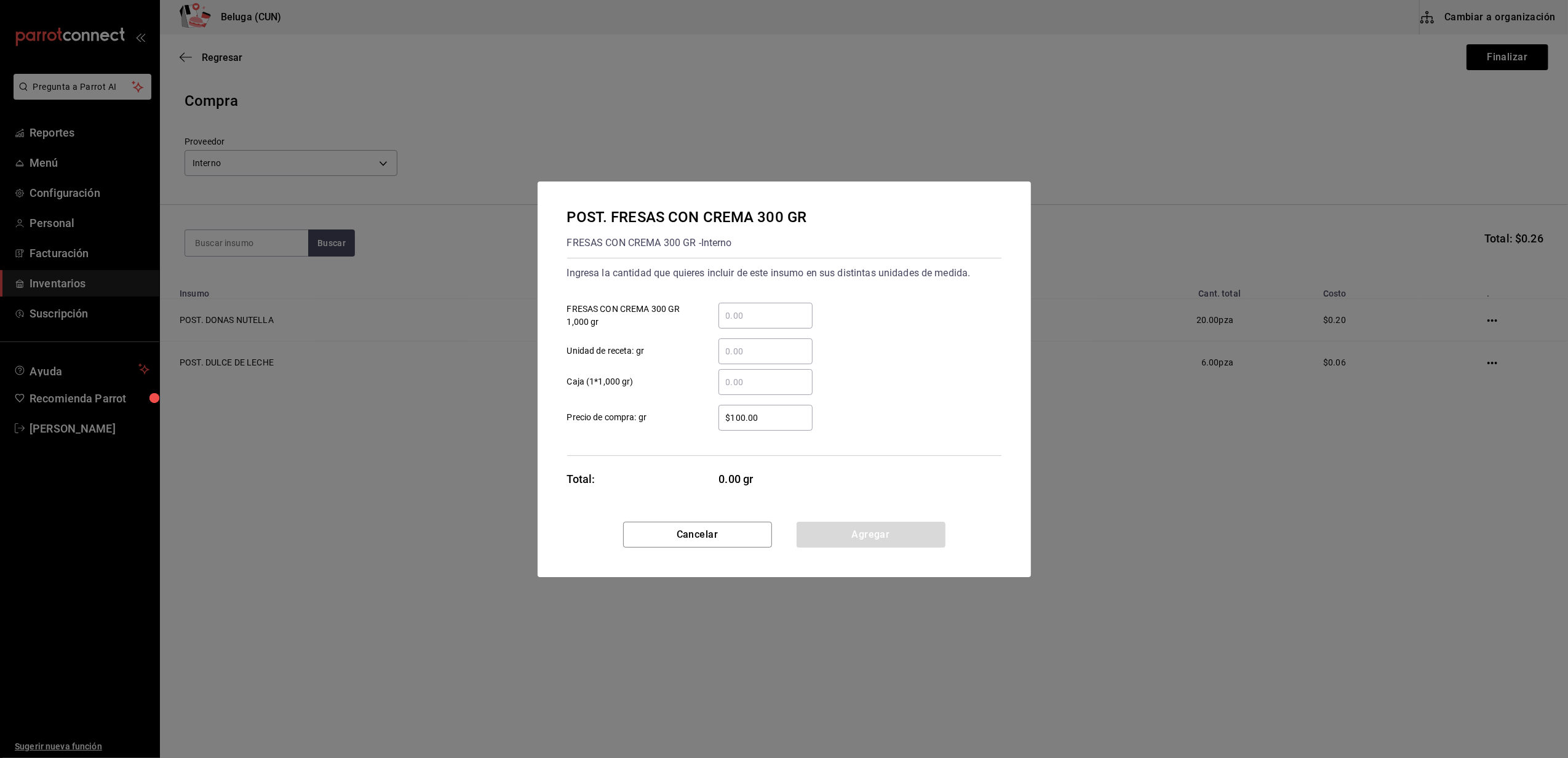
click at [764, 348] on input "​ Unidad de receta: gr" at bounding box center [766, 352] width 94 height 15
type input "600"
drag, startPoint x: 739, startPoint y: 416, endPoint x: 655, endPoint y: 417, distance: 84.0
click at [655, 417] on label "$100.00 ​ Precio de compra: gr" at bounding box center [690, 418] width 245 height 26
type input "$0.01"
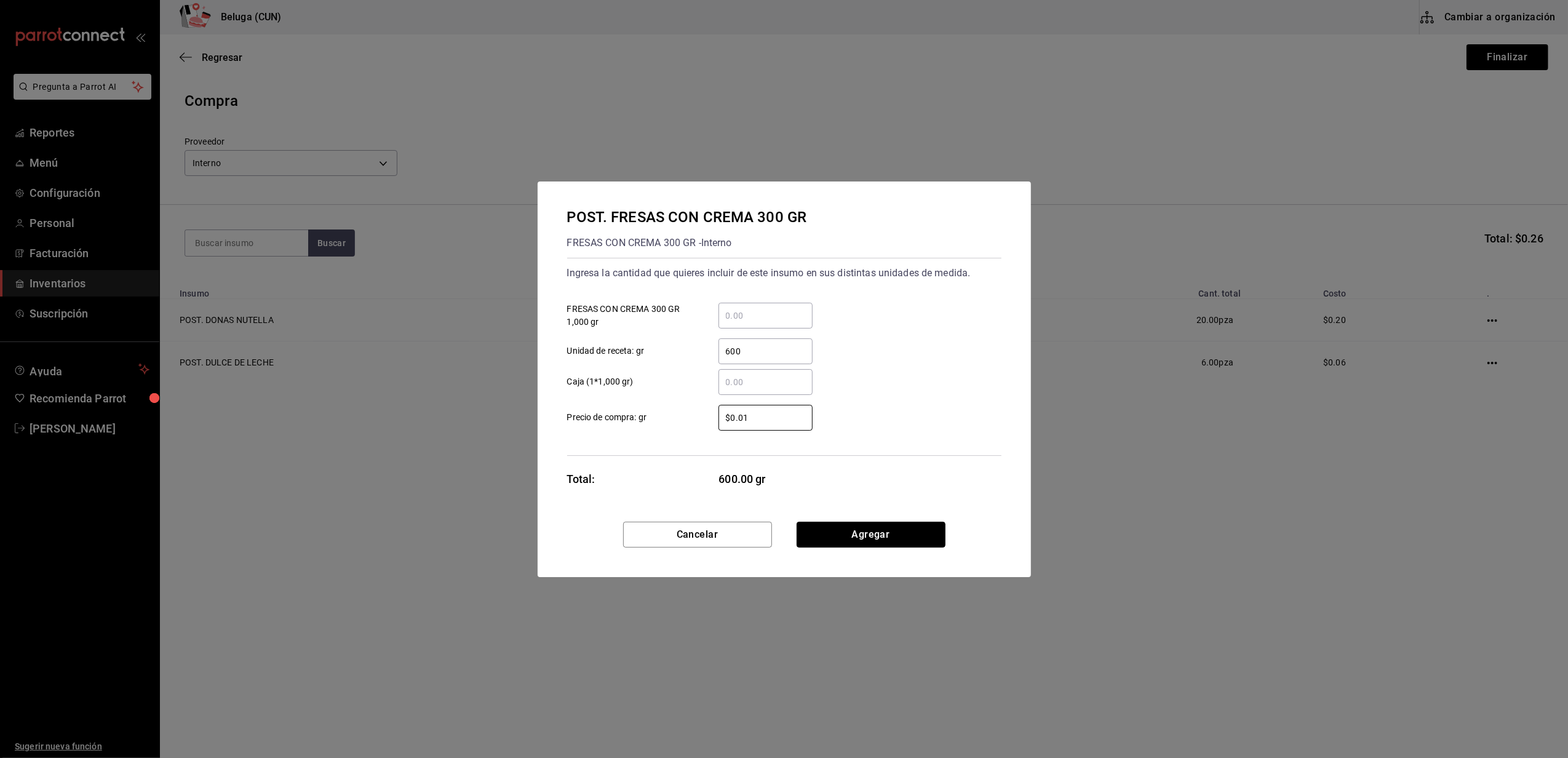
click at [823, 532] on button "Agregar" at bounding box center [872, 535] width 149 height 26
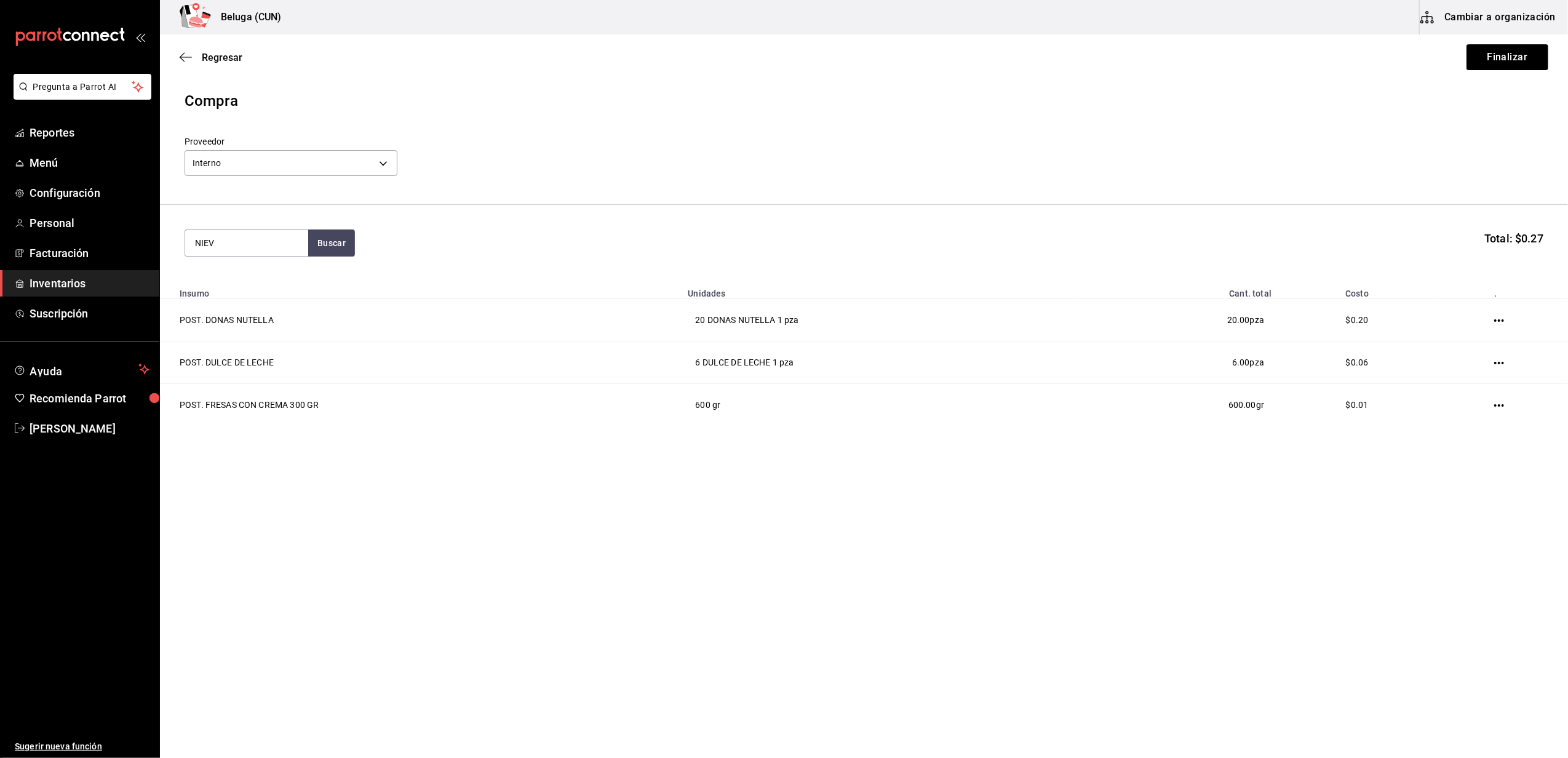
type input "NIEV"
click at [234, 301] on div "POST. NIEVE DE VAINILLA HAGGEN DAGZS 7.730 KG" at bounding box center [247, 293] width 103 height 44
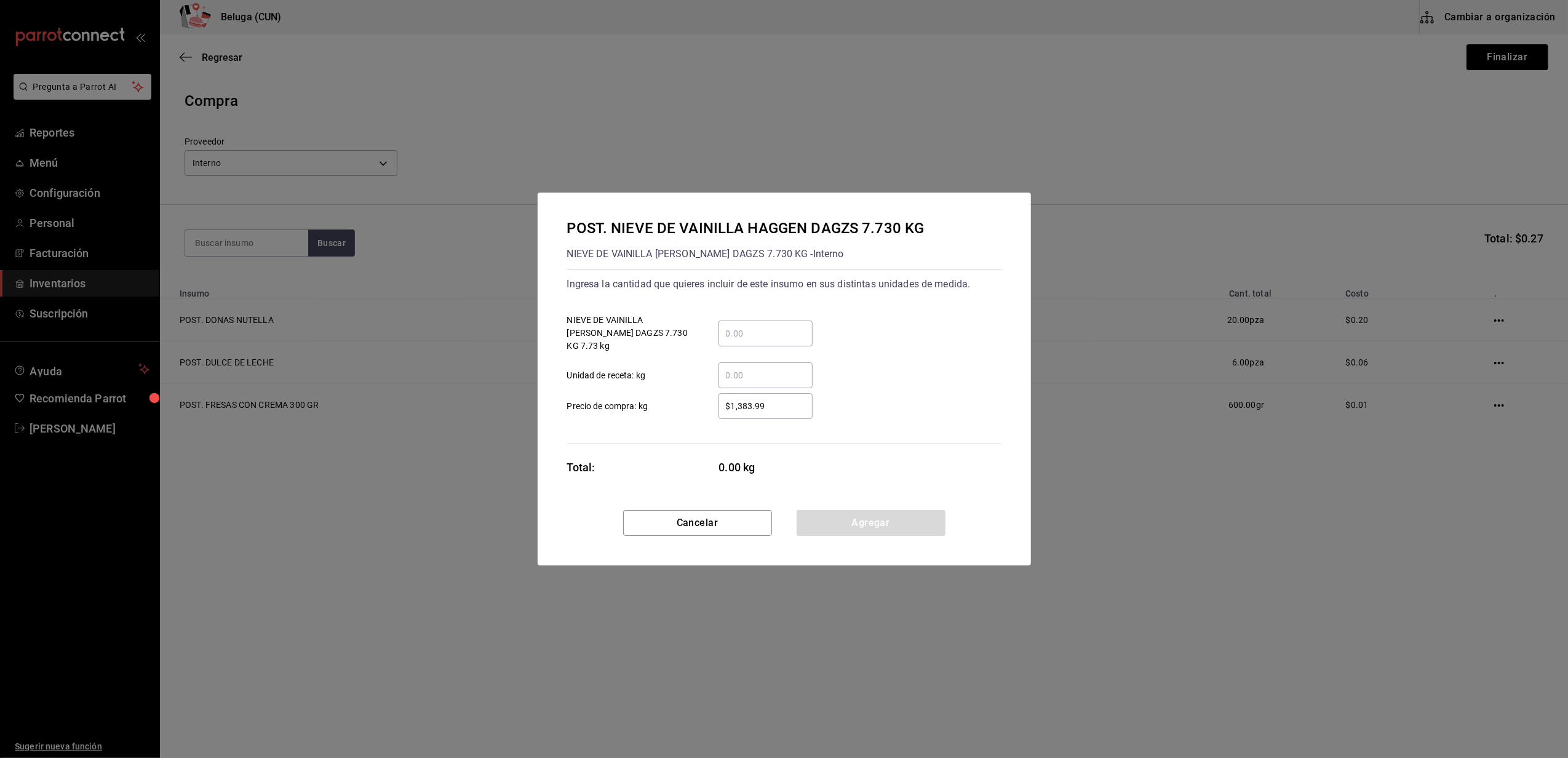
click at [764, 372] on input "​ Unidad de receta: kg" at bounding box center [766, 375] width 94 height 15
type input "0.19"
drag, startPoint x: 798, startPoint y: 389, endPoint x: 694, endPoint y: 403, distance: 104.9
click at [694, 403] on label "$1,383.99 ​ Precio de compra: kg" at bounding box center [690, 406] width 245 height 26
click at [778, 400] on input "$1,383.99" at bounding box center [766, 406] width 94 height 15
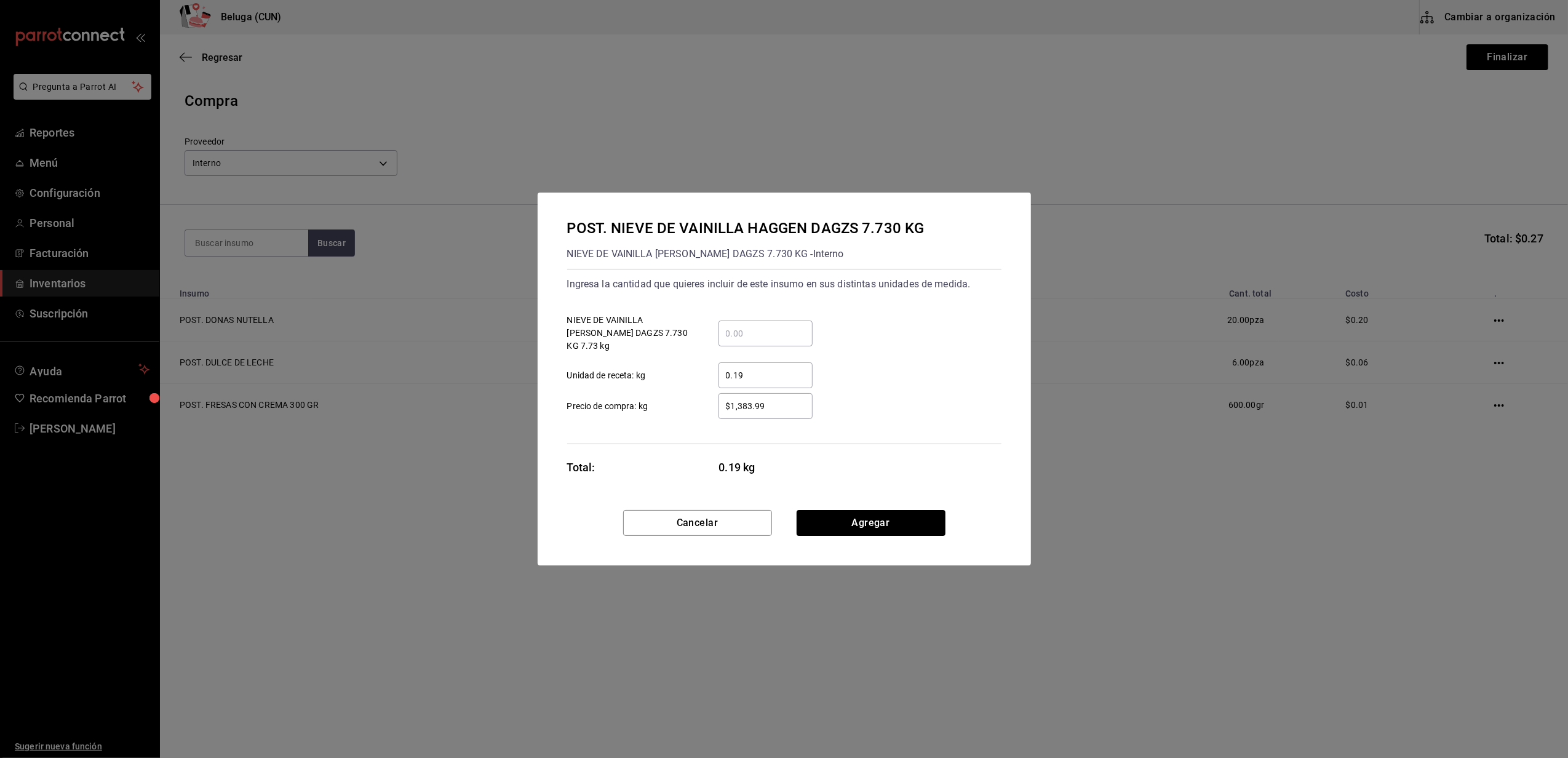
click at [781, 327] on input "​ NIEVE DE VAINILLA [PERSON_NAME] DAGZS 7.730 KG 7.73 kg" at bounding box center [766, 334] width 94 height 15
click at [687, 385] on div "$1,383.99 ​ Precio de compra: kg" at bounding box center [779, 401] width 444 height 35
drag, startPoint x: 771, startPoint y: 398, endPoint x: 695, endPoint y: 401, distance: 76.1
click at [695, 401] on label "$1,383.99 ​ Precio de compra: kg" at bounding box center [690, 406] width 245 height 26
type input "$0.01"
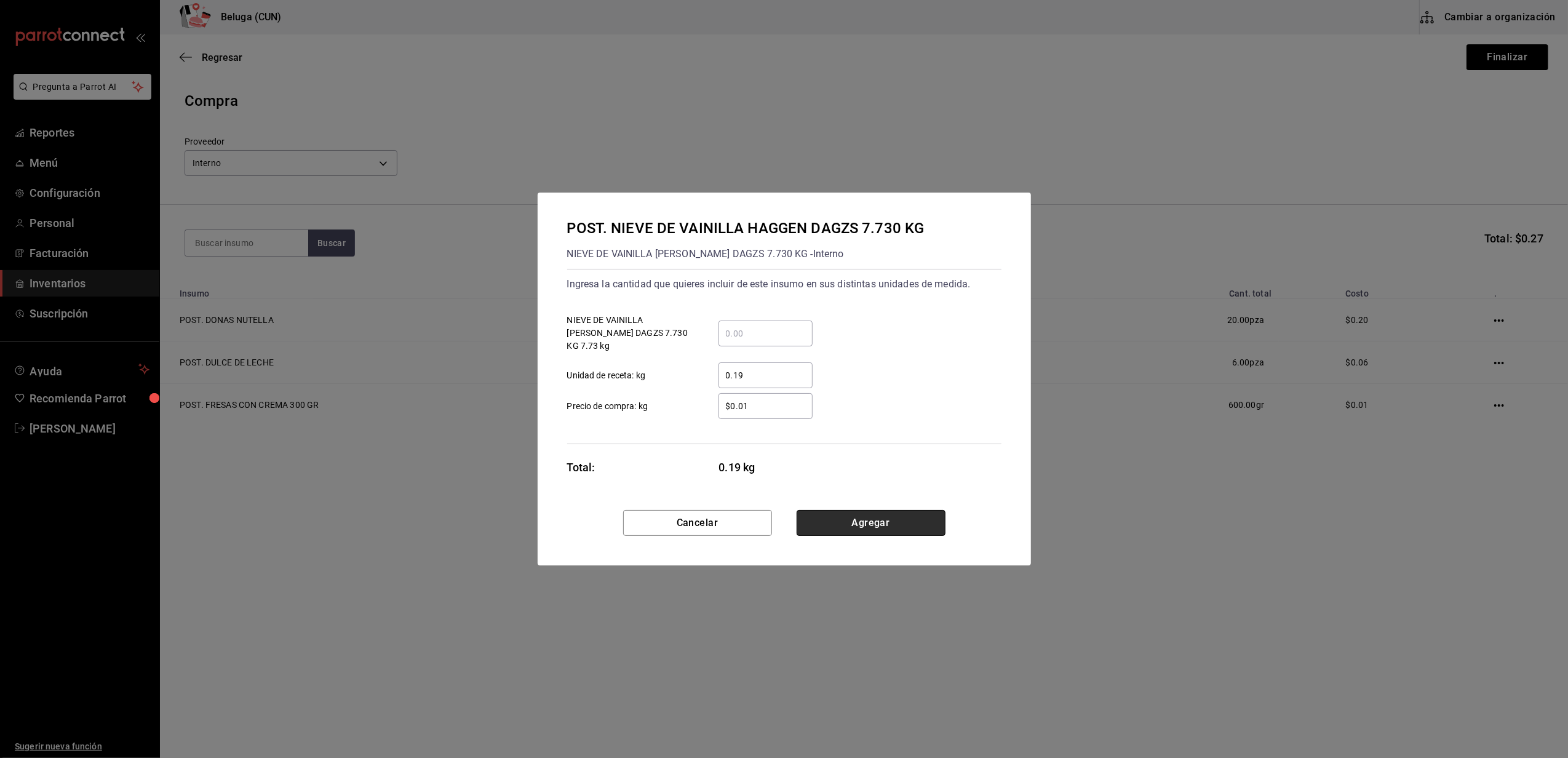
click at [850, 510] on button "Agregar" at bounding box center [872, 523] width 149 height 26
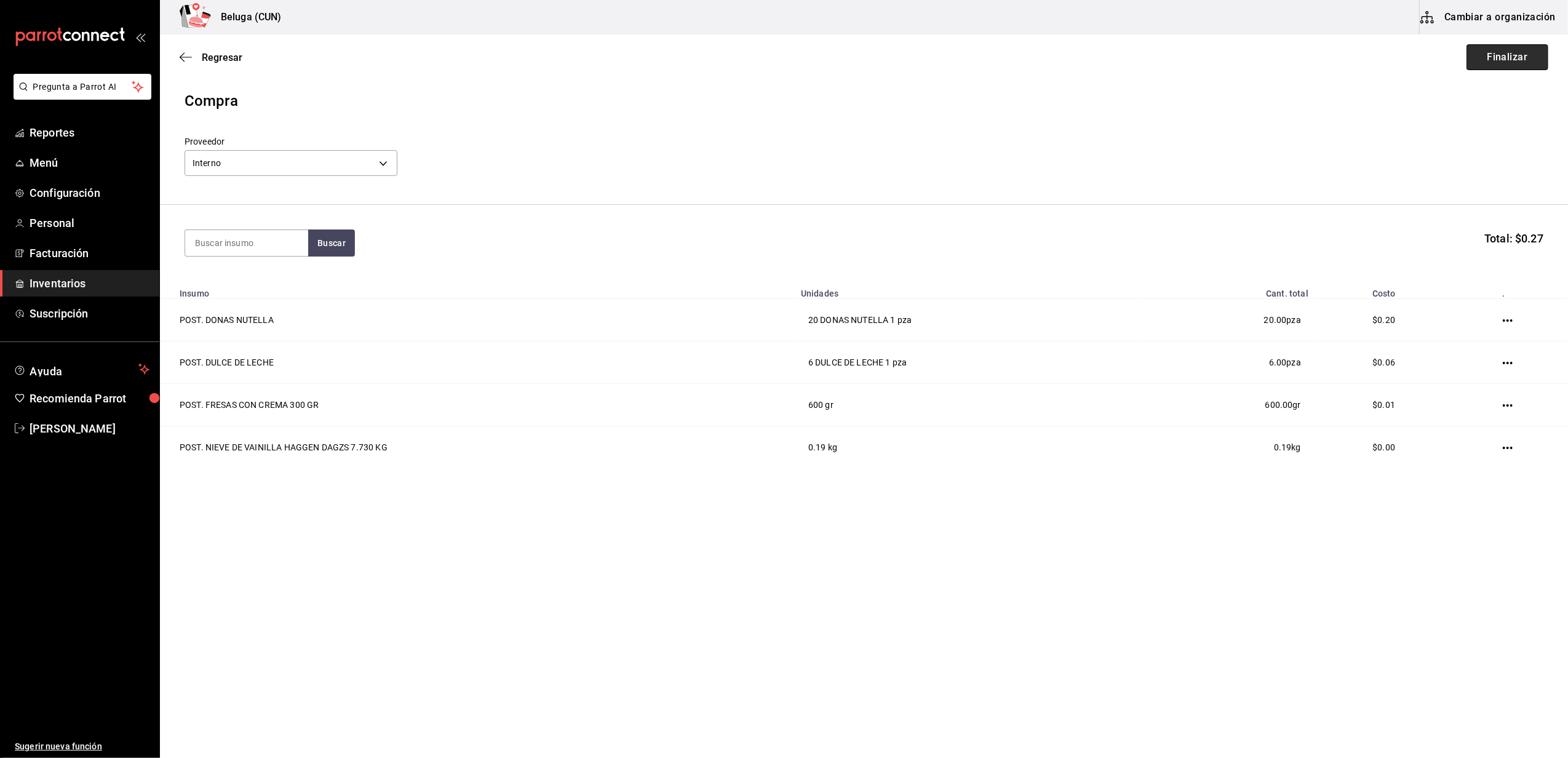
click at [1502, 60] on button "Finalizar" at bounding box center [1508, 57] width 82 height 26
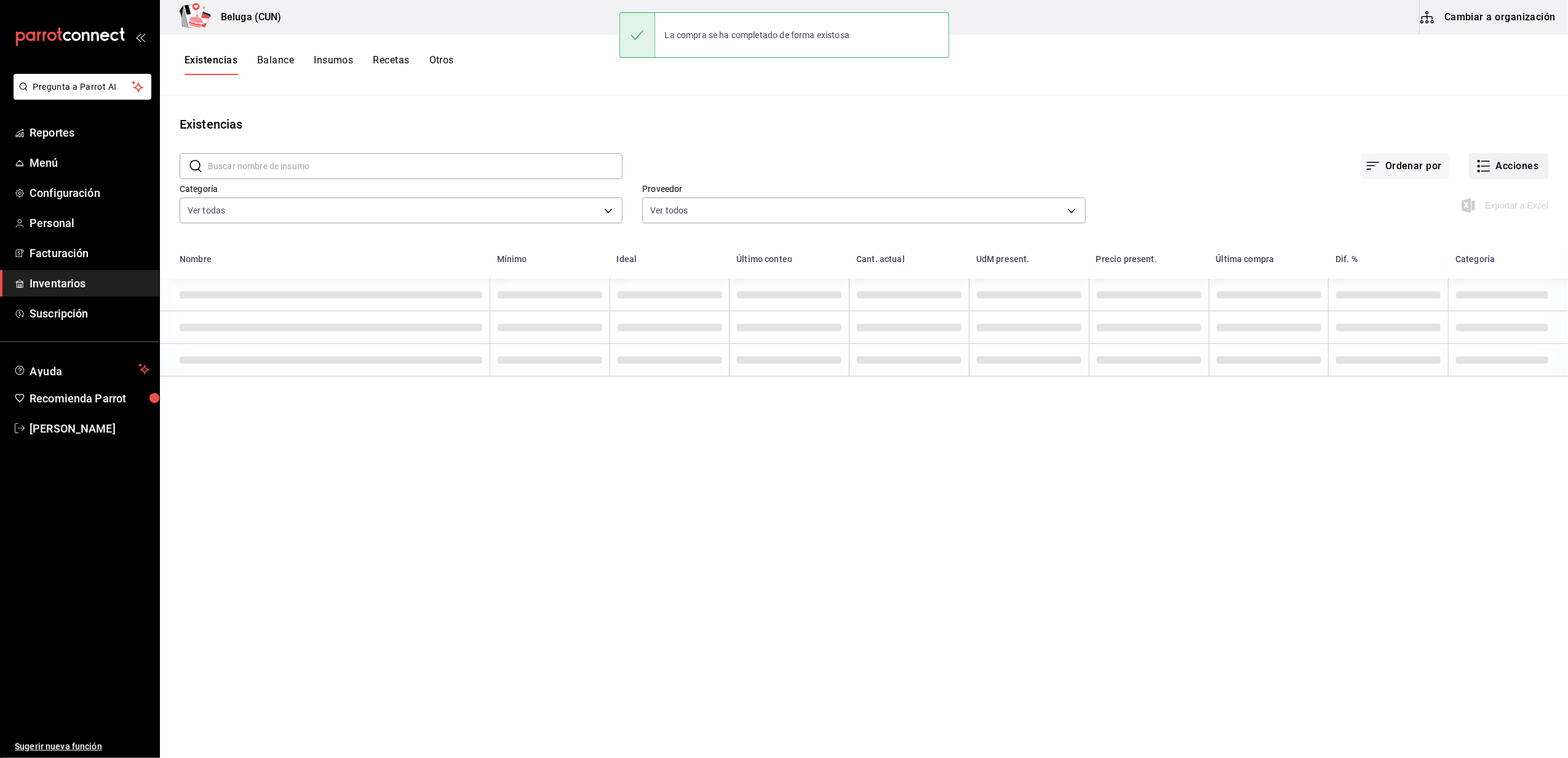
click at [1500, 165] on button "Acciones" at bounding box center [1509, 167] width 80 height 26
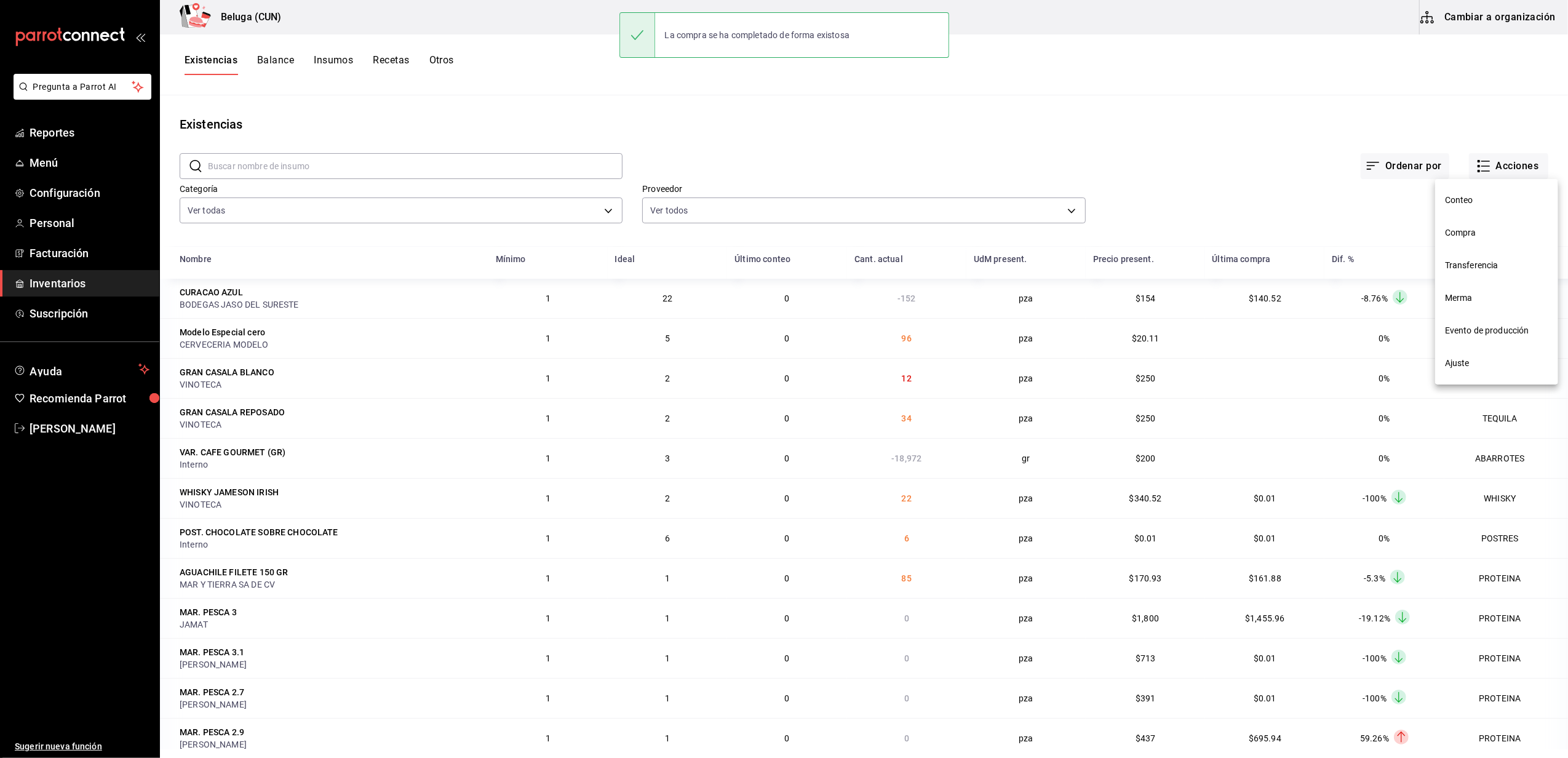
click at [1475, 221] on li "Compra" at bounding box center [1497, 233] width 123 height 32
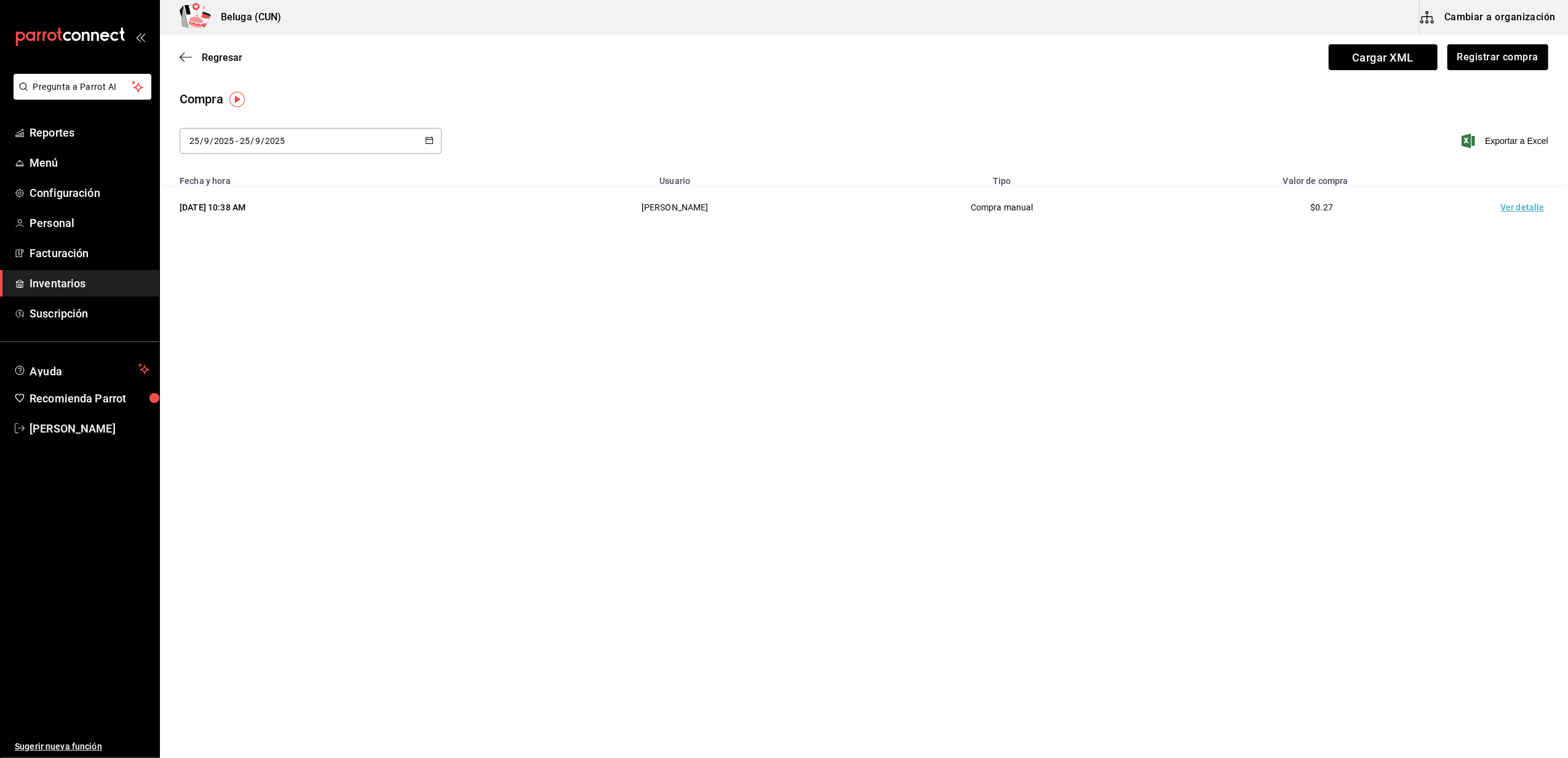
click at [1526, 206] on td "Ver detalle" at bounding box center [1525, 208] width 86 height 42
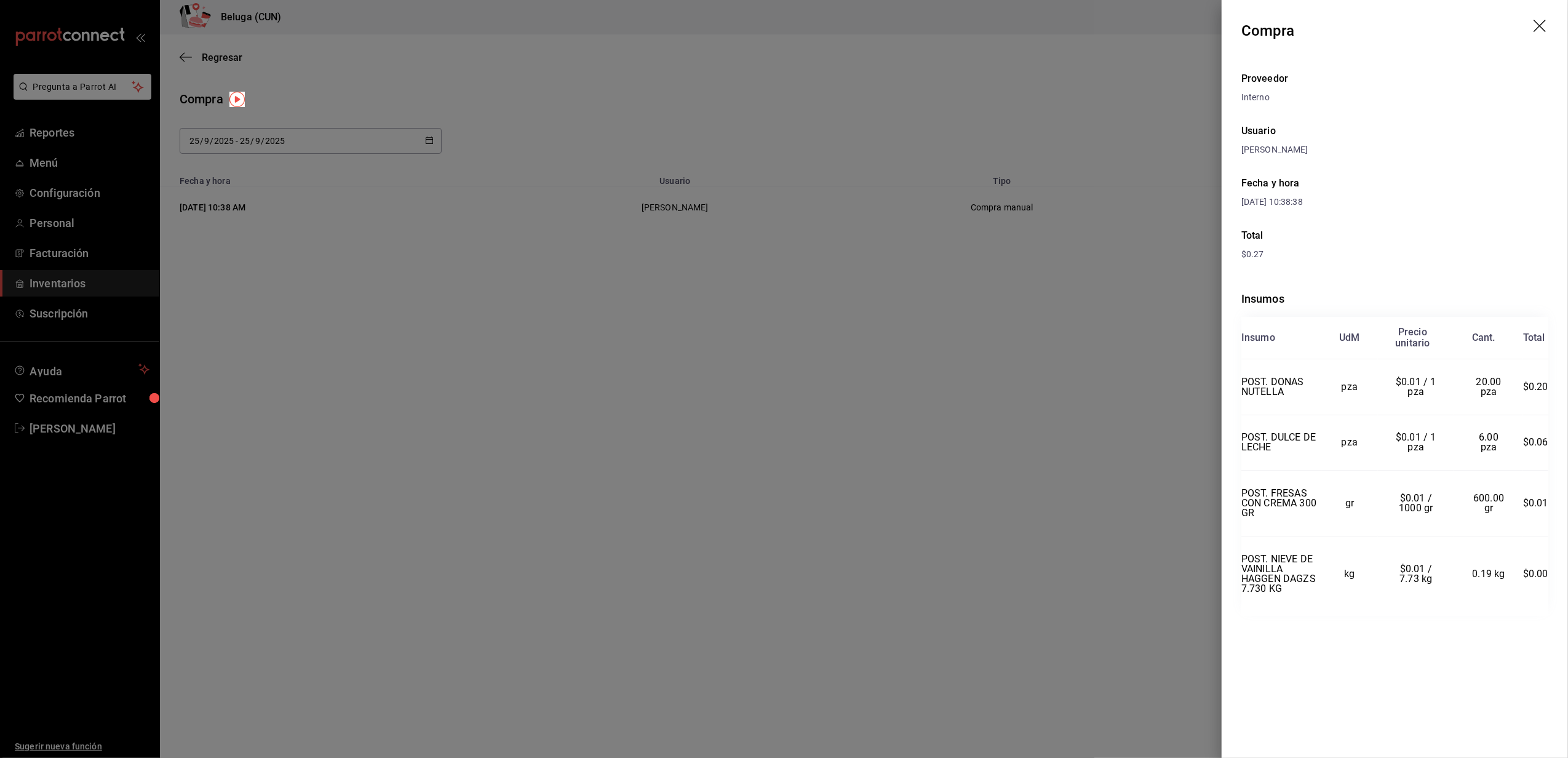
click at [1546, 32] on icon "drag" at bounding box center [1541, 27] width 15 height 15
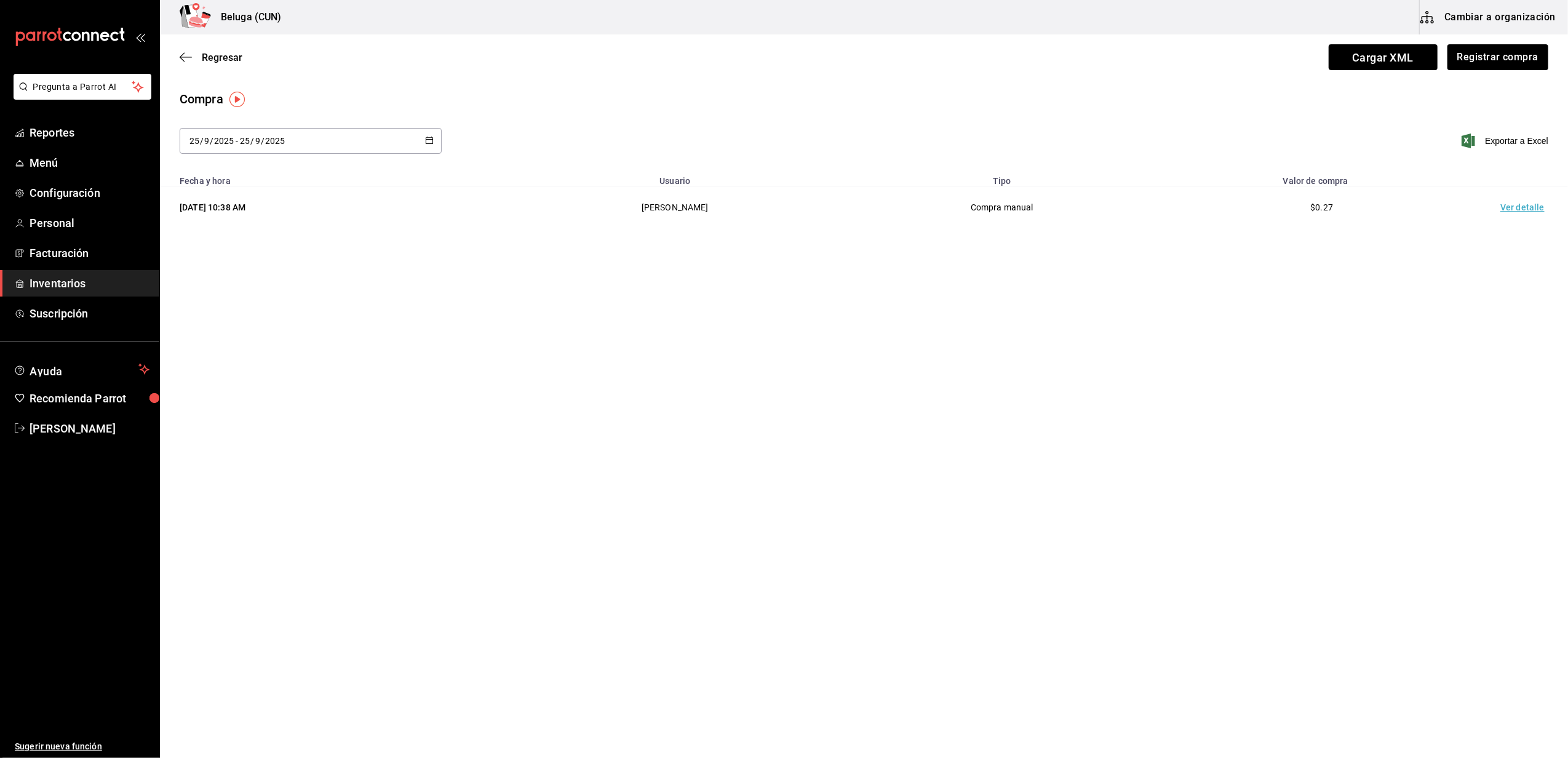
click at [1072, 439] on main "Regresar Cargar XML Registrar compra Compra [DATE] [DATE] - [DATE] [DATE] Expor…" at bounding box center [864, 361] width 1408 height 654
click at [69, 286] on span "Inventarios" at bounding box center [89, 283] width 120 height 17
